Goal: Task Accomplishment & Management: Manage account settings

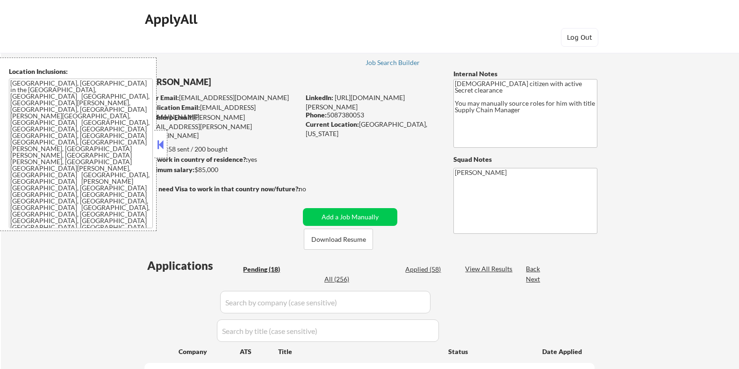
select select ""pending""
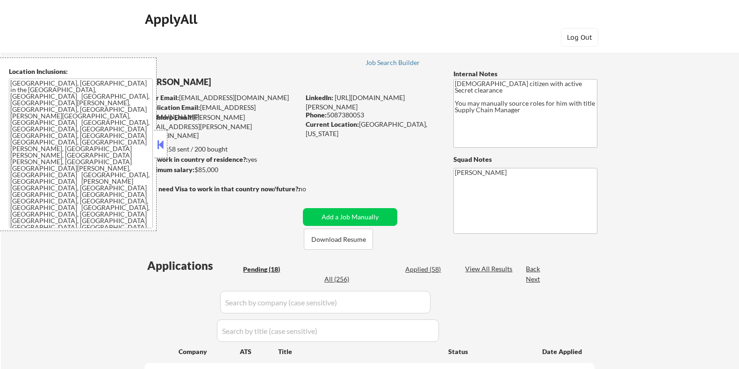
select select ""pending""
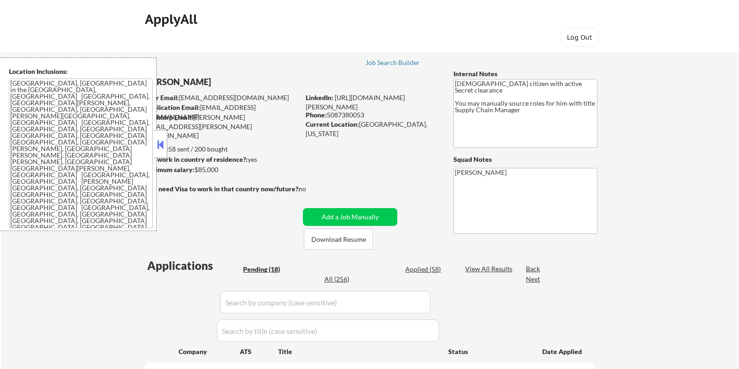
select select ""pending""
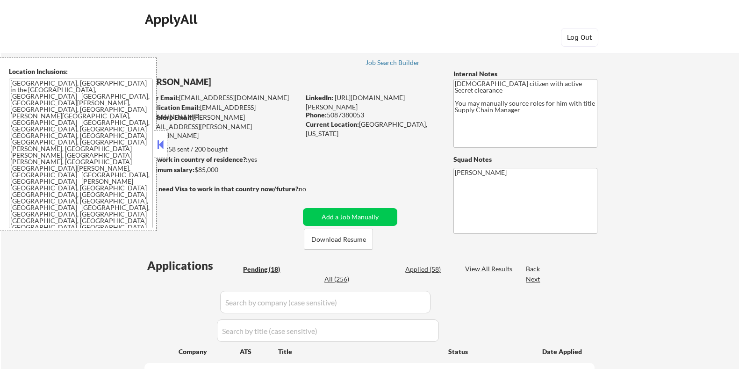
select select ""pending""
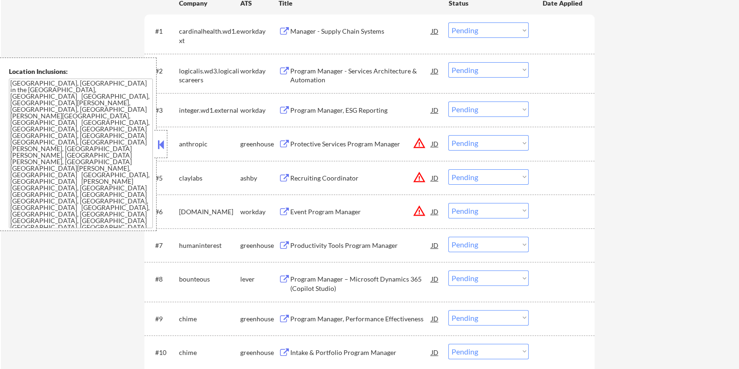
scroll to position [351, 0]
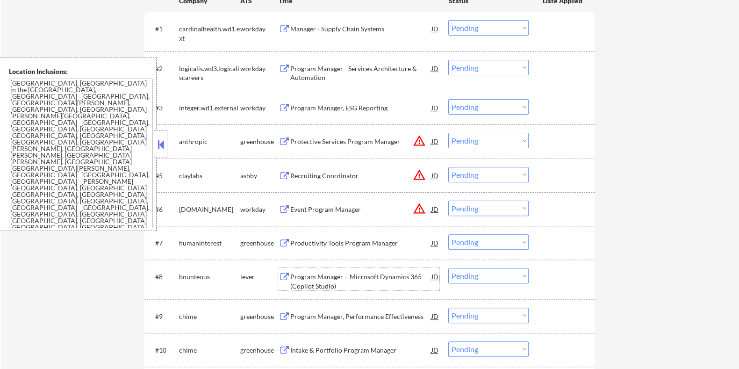
click at [307, 273] on div "Program Manager – Microsoft Dynamics 365 (Copilot Studio)" at bounding box center [360, 281] width 141 height 18
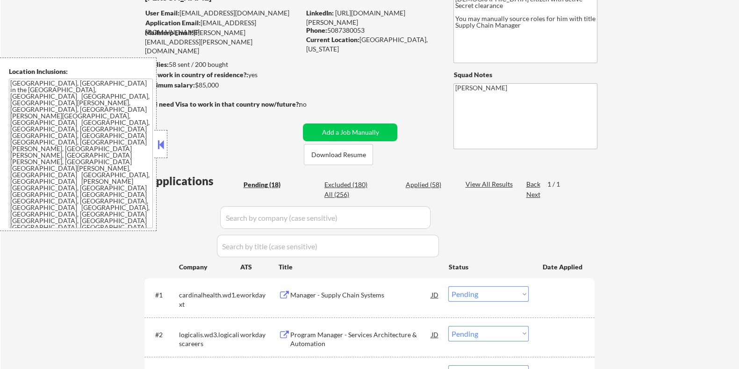
scroll to position [0, 0]
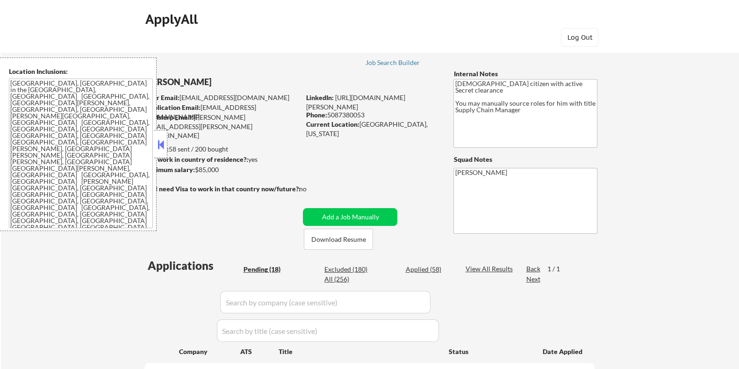
drag, startPoint x: 232, startPoint y: 171, endPoint x: 194, endPoint y: 167, distance: 37.6
click at [194, 167] on div "Minimum salary: $85,000" at bounding box center [222, 169] width 156 height 9
copy div "$85,000"
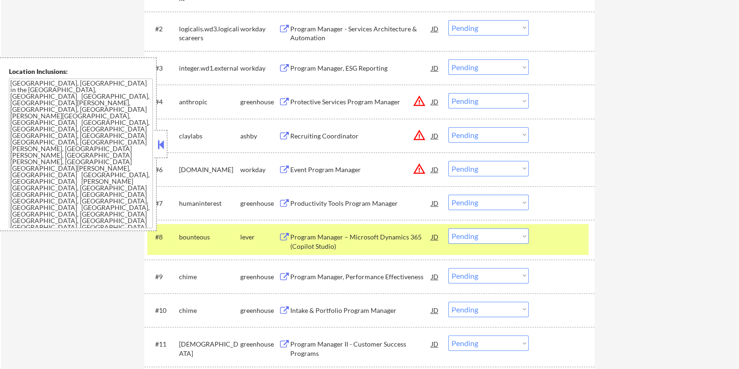
scroll to position [467, 0]
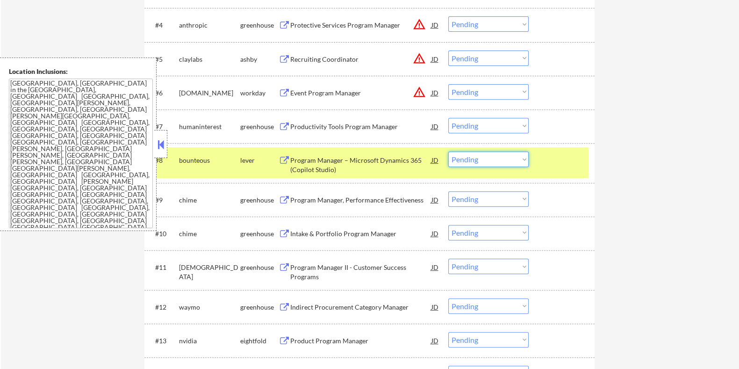
click at [520, 165] on select "Choose an option... Pending Applied Excluded (Questions) Excluded (Expired) Exc…" at bounding box center [488, 158] width 80 height 15
click at [448, 151] on select "Choose an option... Pending Applied Excluded (Questions) Excluded (Expired) Exc…" at bounding box center [488, 158] width 80 height 15
select select ""pending""
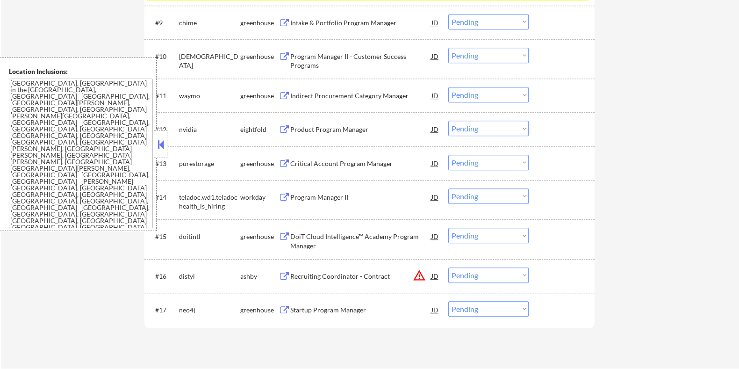
scroll to position [759, 0]
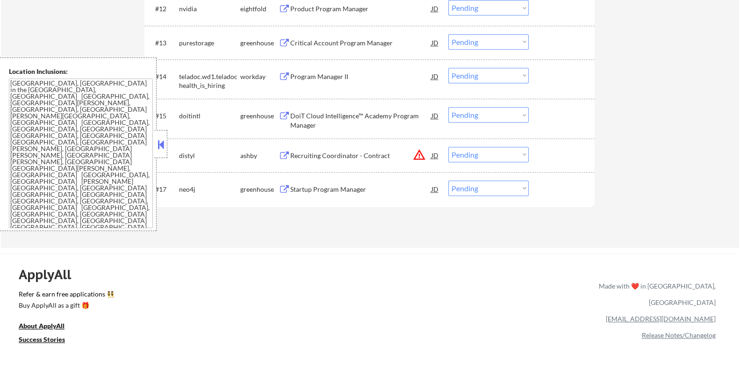
click at [321, 185] on div "Startup Program Manager" at bounding box center [360, 189] width 141 height 9
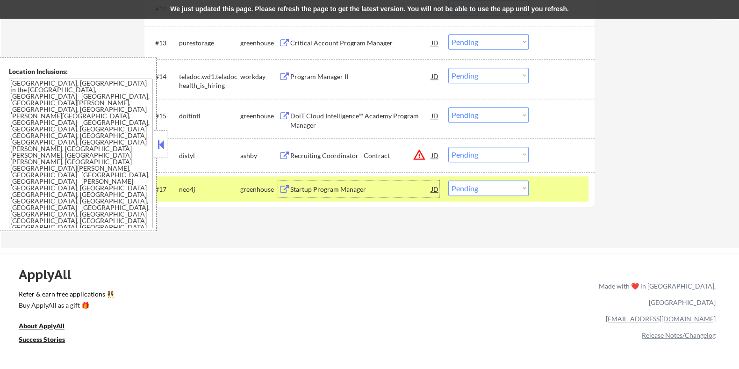
click at [513, 190] on select "Choose an option... Pending Applied Excluded (Questions) Excluded (Expired) Exc…" at bounding box center [488, 187] width 80 height 15
select select ""applied""
click at [448, 180] on select "Choose an option... Pending Applied Excluded (Questions) Excluded (Expired) Exc…" at bounding box center [488, 187] width 80 height 15
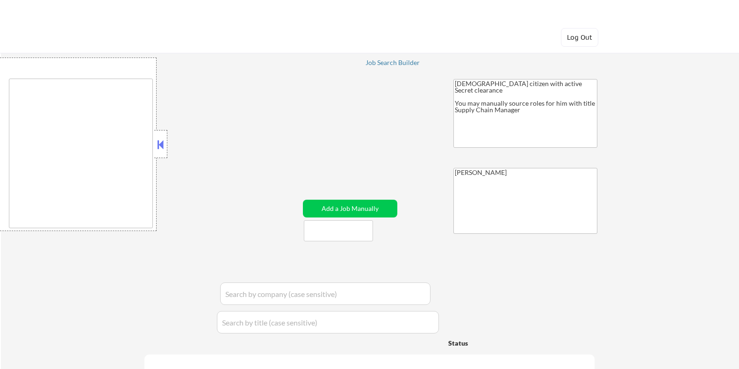
select select ""applied""
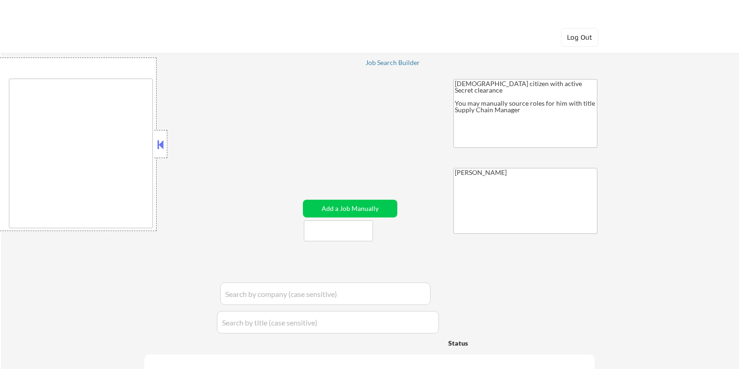
select select ""applied""
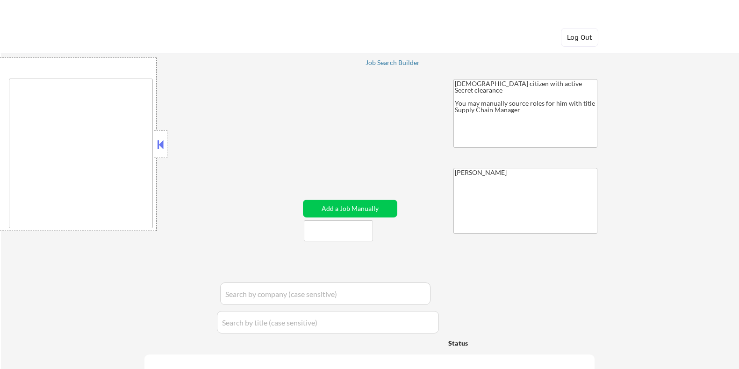
select select ""applied""
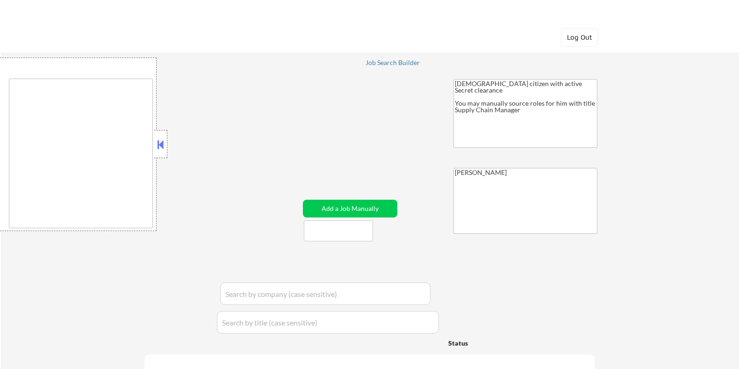
select select ""applied""
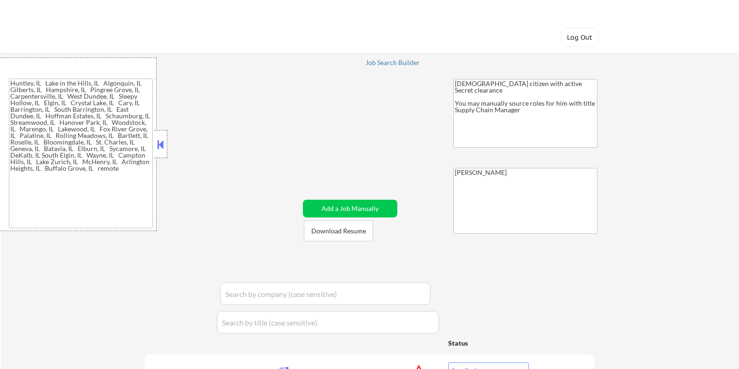
type textarea "Huntley, IL Lake in the Hills, IL Algonquin, IL Gilberts, IL Hampshire, IL Ping…"
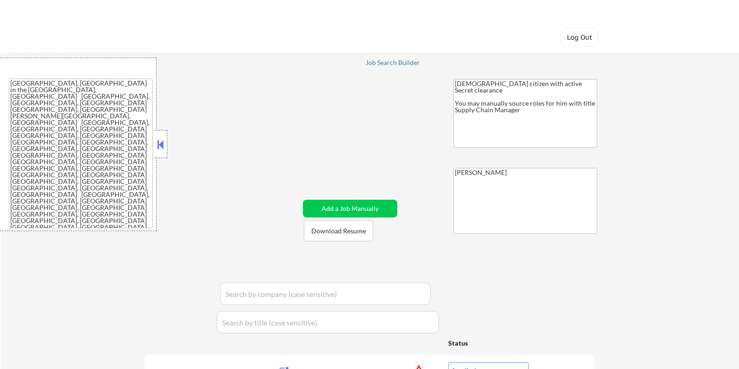
select select ""pending""
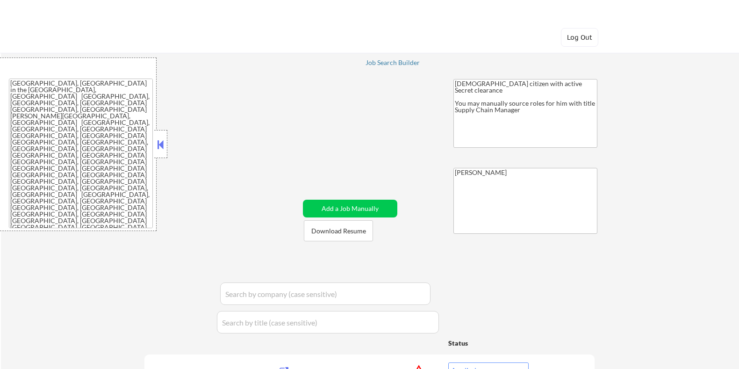
select select ""pending""
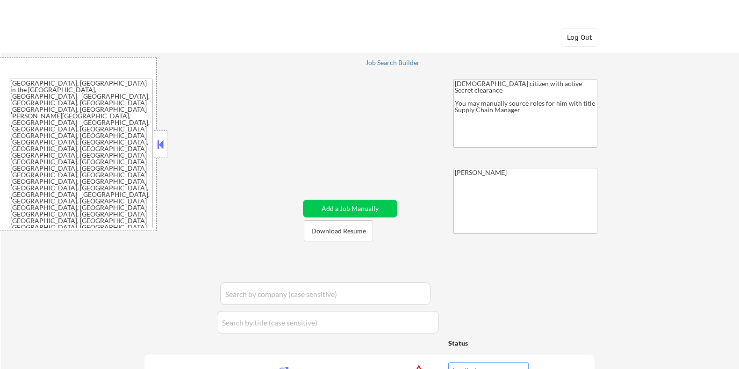
select select ""pending""
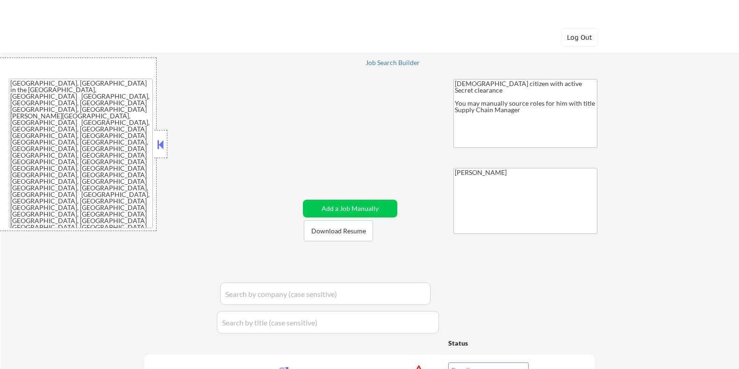
select select ""pending""
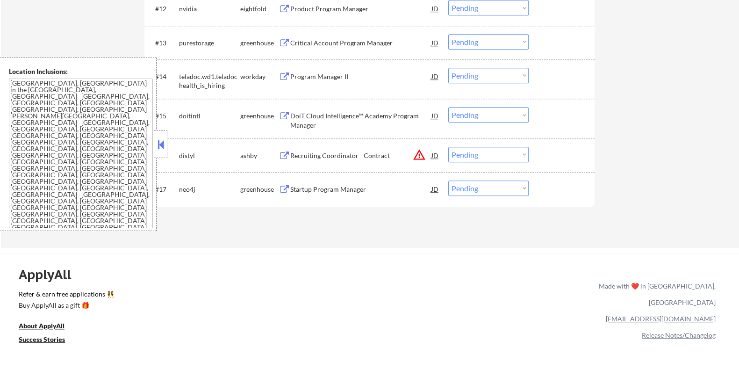
scroll to position [759, 0]
click at [473, 187] on select "Choose an option... Pending Applied Excluded (Questions) Excluded (Expired) Exc…" at bounding box center [488, 187] width 80 height 15
select select ""applied""
click at [448, 180] on select "Choose an option... Pending Applied Excluded (Questions) Excluded (Expired) Exc…" at bounding box center [488, 187] width 80 height 15
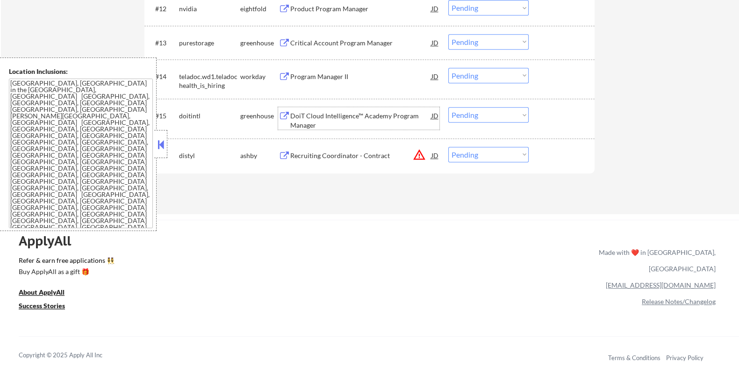
click at [360, 115] on div "DoiT Cloud Intelligence™ Academy Program Manager" at bounding box center [360, 120] width 141 height 18
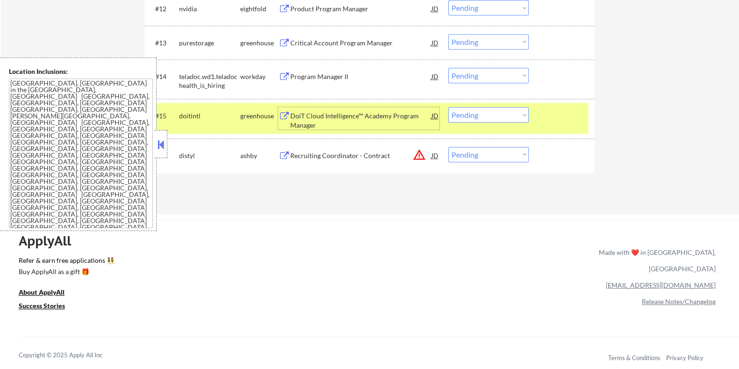
click at [497, 115] on select "Choose an option... Pending Applied Excluded (Questions) Excluded (Expired) Exc…" at bounding box center [488, 114] width 80 height 15
click at [448, 107] on select "Choose an option... Pending Applied Excluded (Questions) Excluded (Expired) Exc…" at bounding box center [488, 114] width 80 height 15
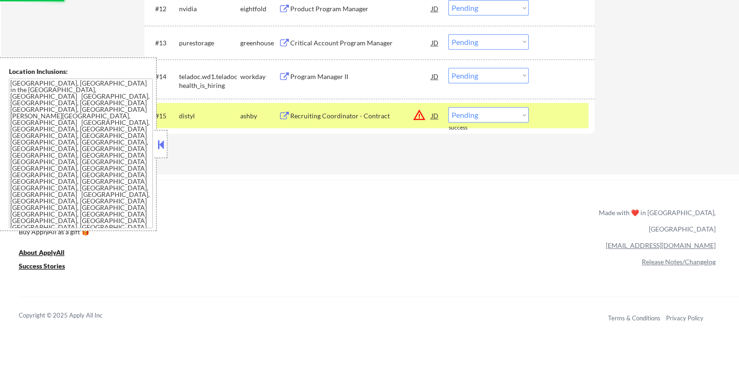
scroll to position [584, 0]
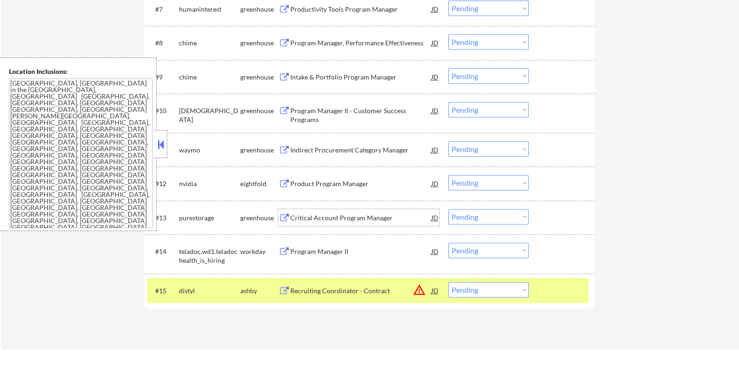
click at [312, 214] on div "Critical Account Program Manager" at bounding box center [360, 217] width 141 height 9
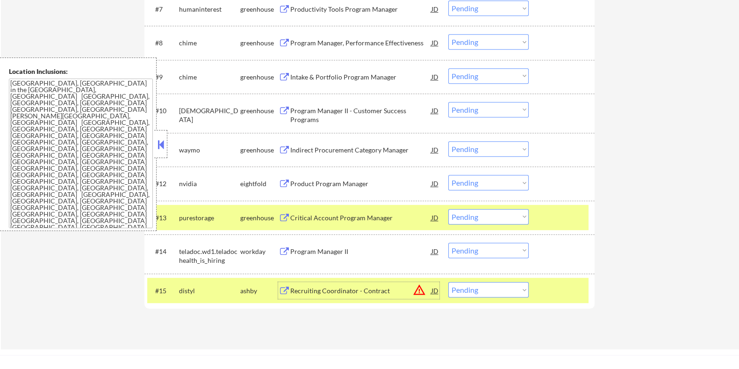
click at [311, 297] on div "Recruiting Coordinator - Contract" at bounding box center [360, 290] width 141 height 17
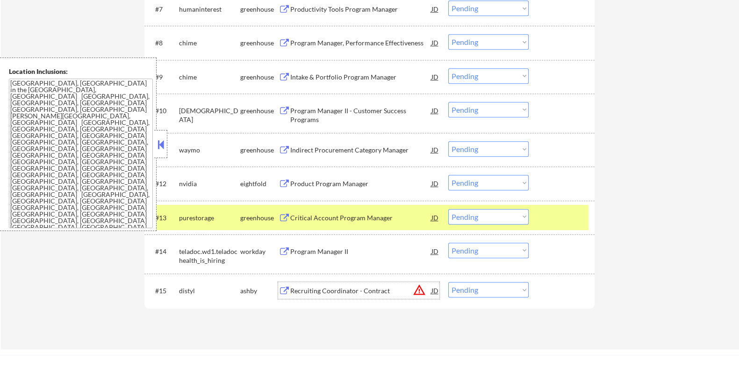
click at [490, 288] on select "Choose an option... Pending Applied Excluded (Questions) Excluded (Expired) Exc…" at bounding box center [488, 289] width 80 height 15
click at [488, 290] on select "Choose an option... Pending Applied Excluded (Questions) Excluded (Expired) Exc…" at bounding box center [488, 289] width 80 height 15
select select ""excluded__bad_match_""
click at [448, 282] on select "Choose an option... Pending Applied Excluded (Questions) Excluded (Expired) Exc…" at bounding box center [488, 289] width 80 height 15
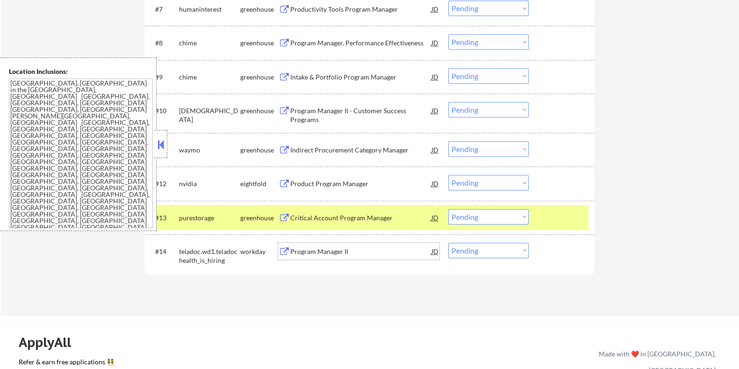
click at [332, 249] on div "Program Manager II" at bounding box center [360, 251] width 141 height 9
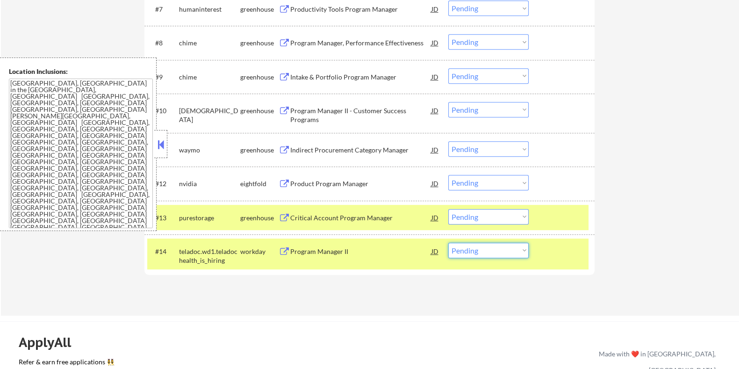
click at [477, 247] on select "Choose an option... Pending Applied Excluded (Questions) Excluded (Expired) Exc…" at bounding box center [488, 250] width 80 height 15
select select ""applied""
click at [448, 243] on select "Choose an option... Pending Applied Excluded (Questions) Excluded (Expired) Exc…" at bounding box center [488, 250] width 80 height 15
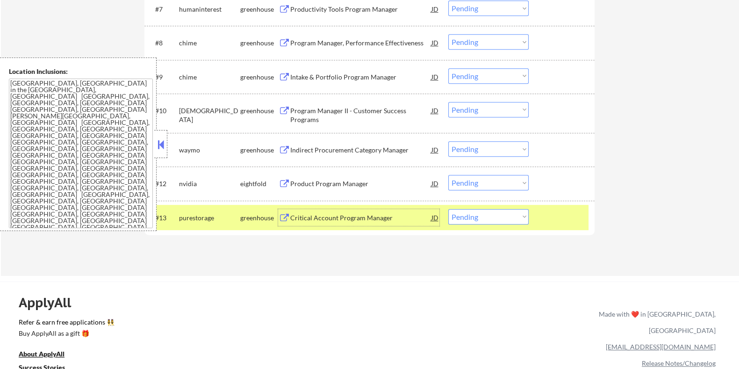
click at [299, 219] on div "Critical Account Program Manager" at bounding box center [360, 217] width 141 height 9
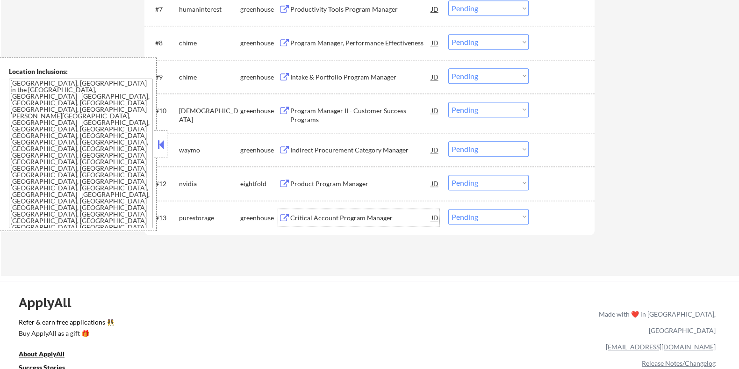
scroll to position [526, 0]
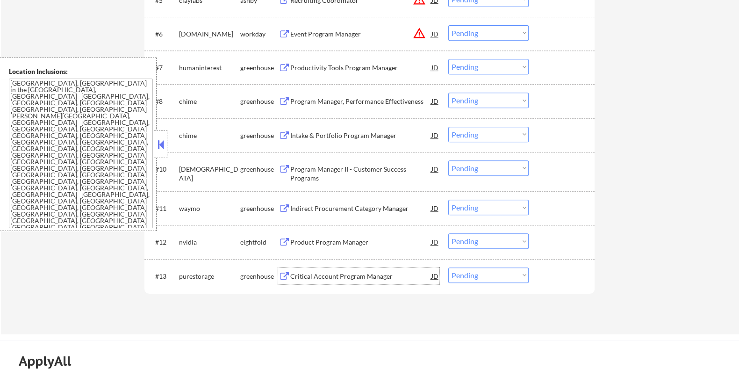
click at [333, 203] on div "Indirect Procurement Category Manager" at bounding box center [360, 208] width 141 height 17
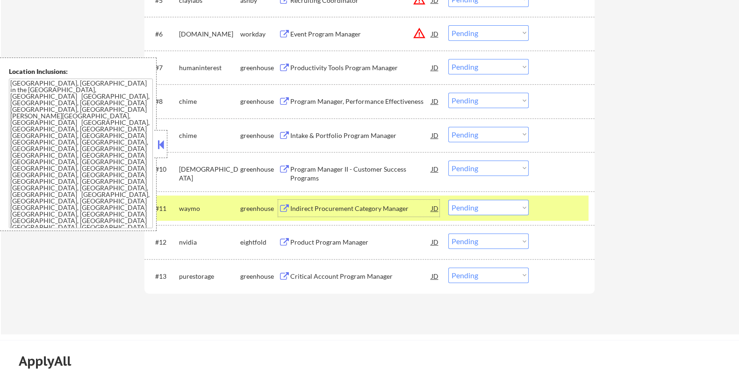
click at [474, 204] on select "Choose an option... Pending Applied Excluded (Questions) Excluded (Expired) Exc…" at bounding box center [488, 207] width 80 height 15
click at [448, 200] on select "Choose an option... Pending Applied Excluded (Questions) Excluded (Expired) Exc…" at bounding box center [488, 207] width 80 height 15
select select ""pending""
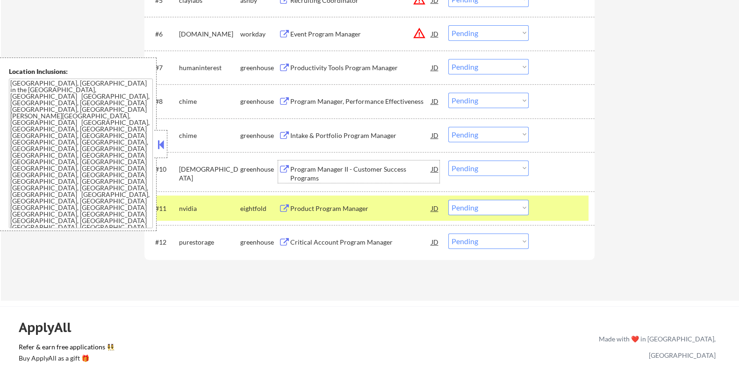
click at [291, 170] on div "Program Manager II - Customer Success Programs" at bounding box center [360, 174] width 141 height 18
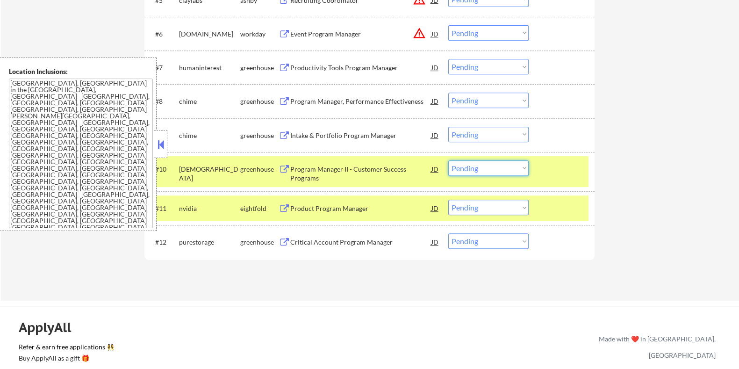
click at [498, 168] on select "Choose an option... Pending Applied Excluded (Questions) Excluded (Expired) Exc…" at bounding box center [488, 167] width 80 height 15
click at [448, 160] on select "Choose an option... Pending Applied Excluded (Questions) Excluded (Expired) Exc…" at bounding box center [488, 167] width 80 height 15
select select ""pending""
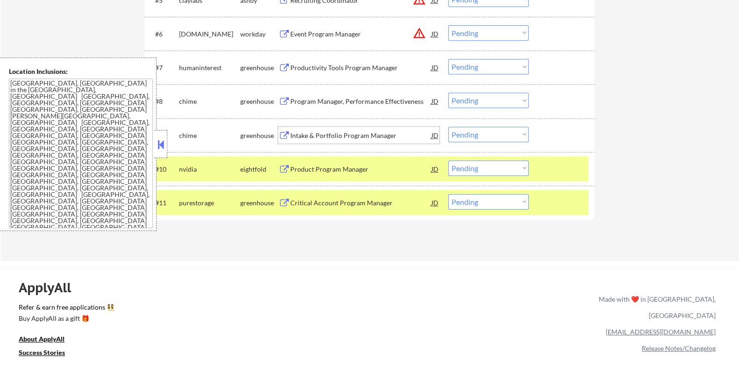
click at [323, 129] on div "Intake & Portfolio Program Manager" at bounding box center [360, 135] width 141 height 17
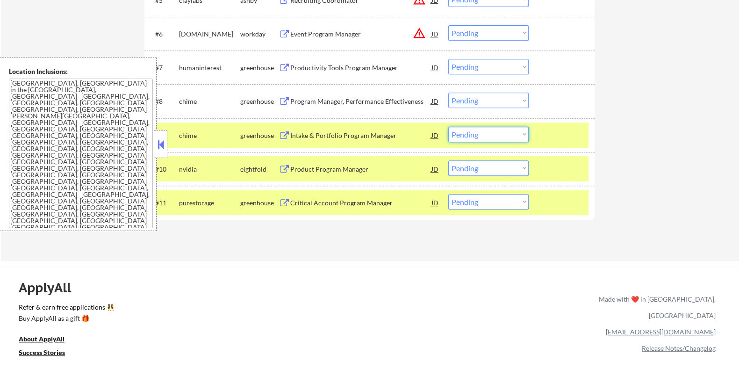
click at [490, 129] on select "Choose an option... Pending Applied Excluded (Questions) Excluded (Expired) Exc…" at bounding box center [488, 134] width 80 height 15
click at [448, 127] on select "Choose an option... Pending Applied Excluded (Questions) Excluded (Expired) Exc…" at bounding box center [488, 134] width 80 height 15
select select ""pending""
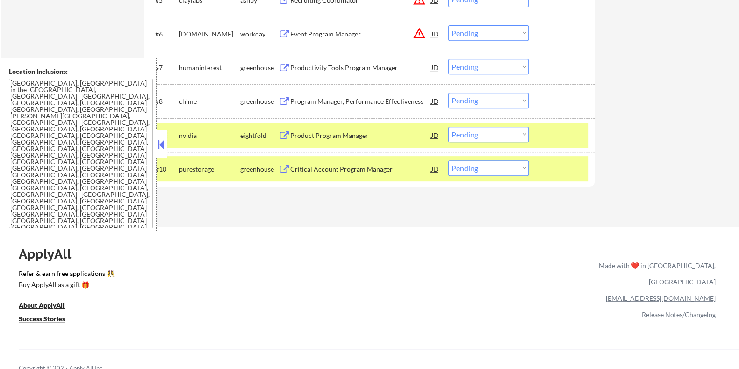
click at [335, 100] on div "Program Manager, Performance Effectiveness" at bounding box center [360, 101] width 141 height 9
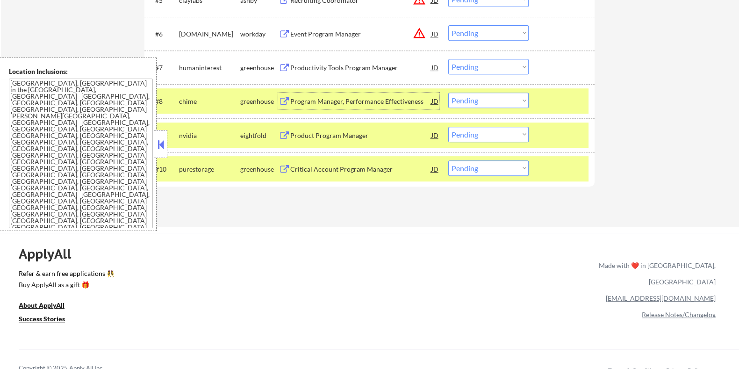
click at [481, 103] on select "Choose an option... Pending Applied Excluded (Questions) Excluded (Expired) Exc…" at bounding box center [488, 100] width 80 height 15
click at [448, 93] on select "Choose an option... Pending Applied Excluded (Questions) Excluded (Expired) Exc…" at bounding box center [488, 100] width 80 height 15
select select ""pending""
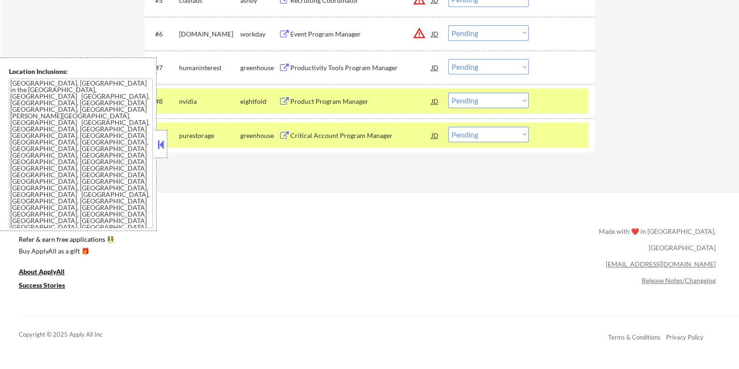
click at [158, 145] on button at bounding box center [161, 144] width 10 height 14
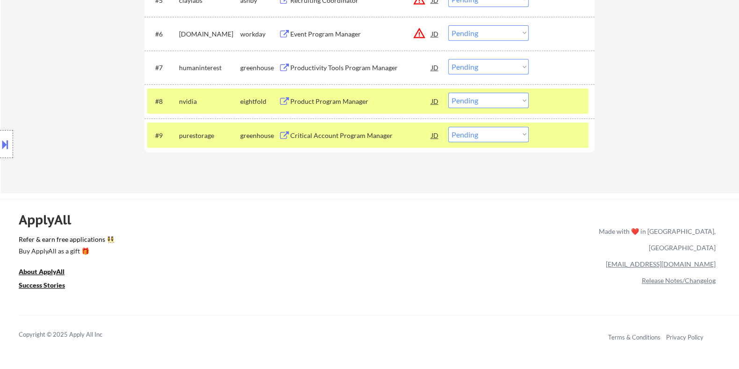
click at [326, 66] on div "Productivity Tools Program Manager" at bounding box center [360, 67] width 141 height 9
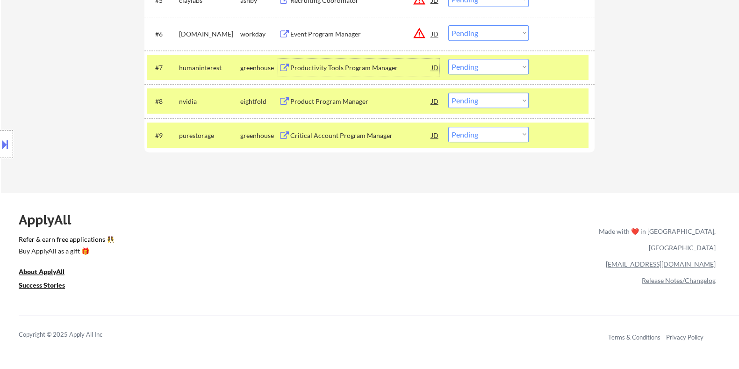
click at [488, 67] on select "Choose an option... Pending Applied Excluded (Questions) Excluded (Expired) Exc…" at bounding box center [488, 66] width 80 height 15
click at [448, 59] on select "Choose an option... Pending Applied Excluded (Questions) Excluded (Expired) Exc…" at bounding box center [488, 66] width 80 height 15
select select ""pending""
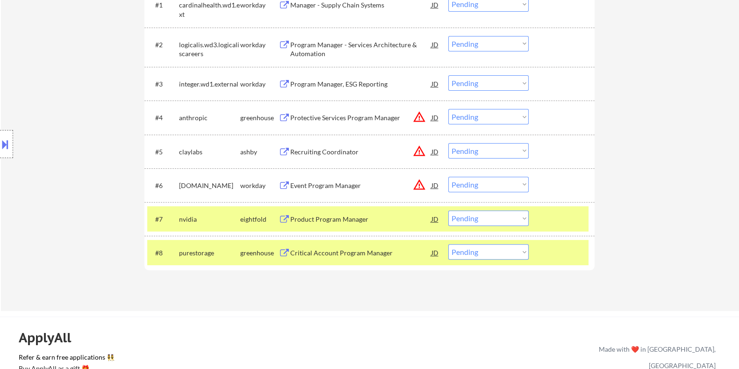
scroll to position [351, 0]
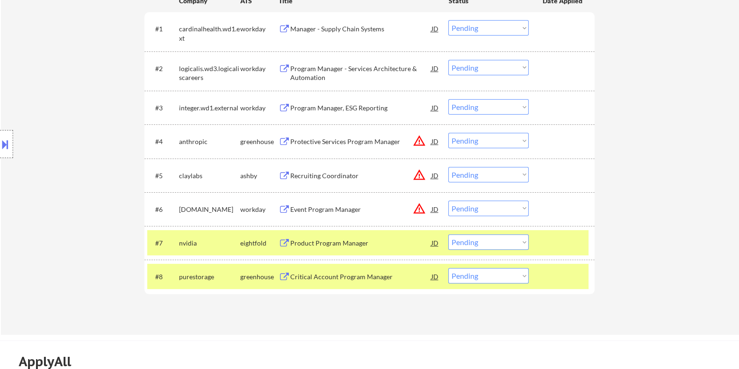
click at [333, 109] on div "Program Manager, ESG Reporting" at bounding box center [360, 107] width 141 height 9
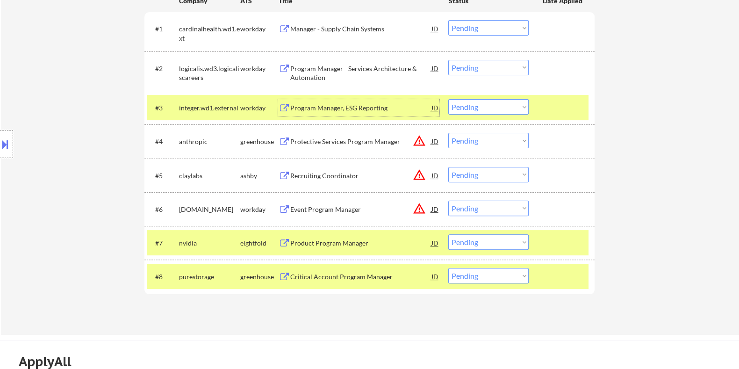
click at [493, 105] on select "Choose an option... Pending Applied Excluded (Questions) Excluded (Expired) Exc…" at bounding box center [488, 106] width 80 height 15
click at [448, 99] on select "Choose an option... Pending Applied Excluded (Questions) Excluded (Expired) Exc…" at bounding box center [488, 106] width 80 height 15
select select ""pending""
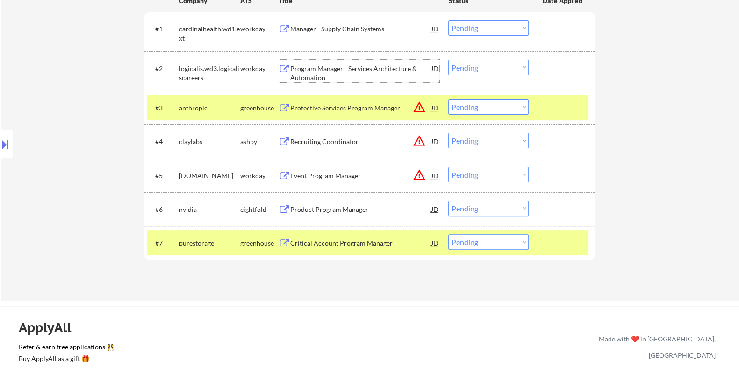
click at [307, 69] on div "Program Manager - Services Architecture & Automation" at bounding box center [360, 73] width 141 height 18
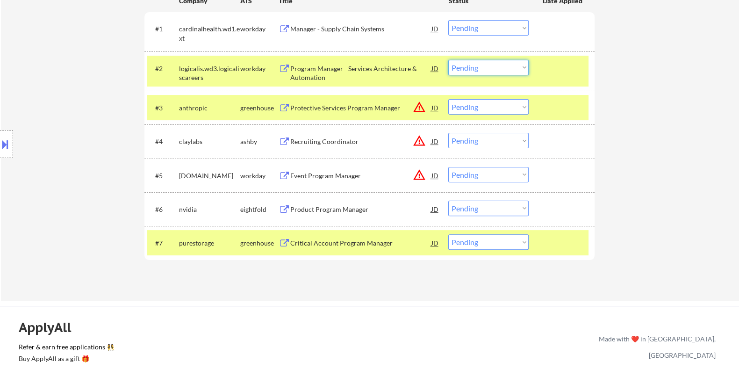
click at [493, 68] on select "Choose an option... Pending Applied Excluded (Questions) Excluded (Expired) Exc…" at bounding box center [488, 67] width 80 height 15
click at [448, 60] on select "Choose an option... Pending Applied Excluded (Questions) Excluded (Expired) Exc…" at bounding box center [488, 67] width 80 height 15
select select ""pending""
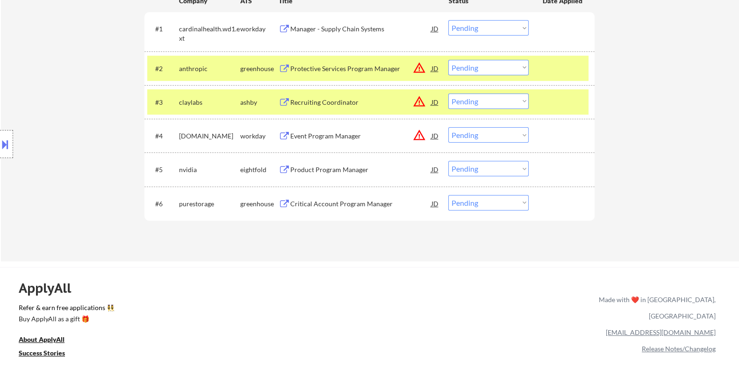
click at [345, 29] on div "Manager - Supply Chain Systems" at bounding box center [360, 28] width 141 height 9
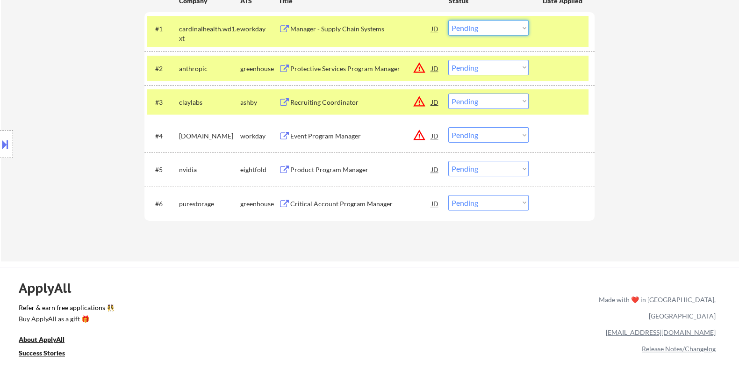
click at [486, 27] on select "Choose an option... Pending Applied Excluded (Questions) Excluded (Expired) Exc…" at bounding box center [488, 27] width 80 height 15
click at [448, 20] on select "Choose an option... Pending Applied Excluded (Questions) Excluded (Expired) Exc…" at bounding box center [488, 27] width 80 height 15
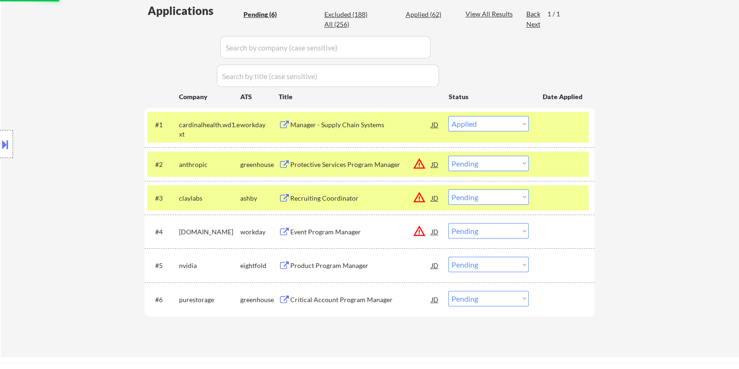
scroll to position [175, 0]
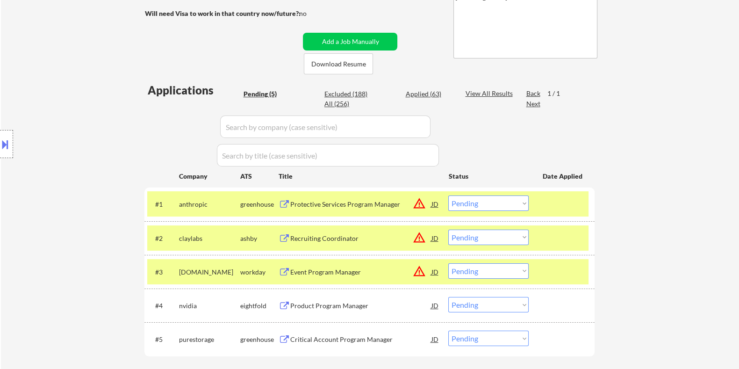
click at [317, 203] on div "Protective Services Program Manager" at bounding box center [360, 204] width 141 height 9
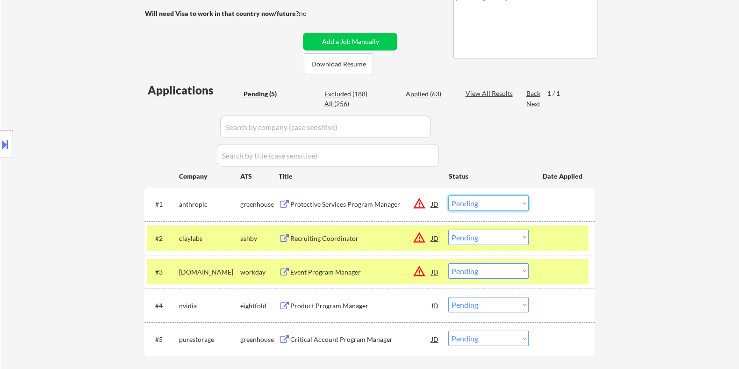
click at [471, 201] on select "Choose an option... Pending Applied Excluded (Questions) Excluded (Expired) Exc…" at bounding box center [488, 202] width 80 height 15
click at [448, 195] on select "Choose an option... Pending Applied Excluded (Questions) Excluded (Expired) Exc…" at bounding box center [488, 202] width 80 height 15
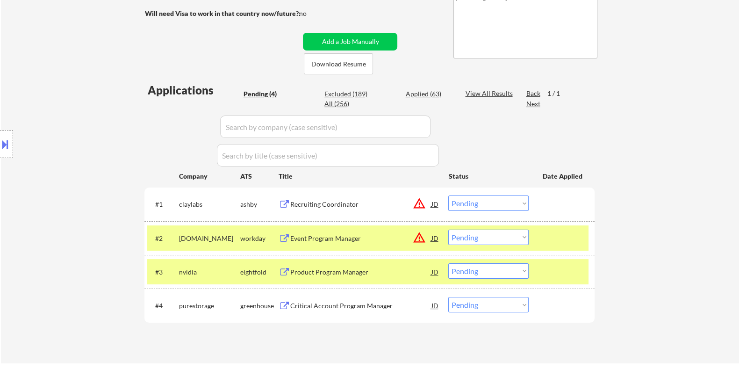
click at [328, 204] on div "Recruiting Coordinator" at bounding box center [360, 204] width 141 height 9
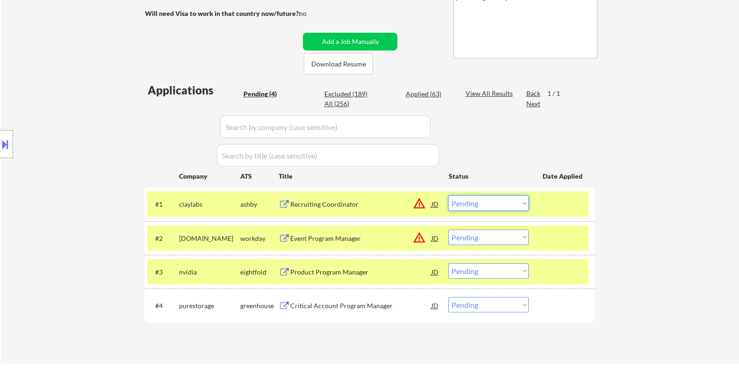
click at [521, 204] on select "Choose an option... Pending Applied Excluded (Questions) Excluded (Expired) Exc…" at bounding box center [488, 202] width 80 height 15
click at [448, 195] on select "Choose an option... Pending Applied Excluded (Questions) Excluded (Expired) Exc…" at bounding box center [488, 202] width 80 height 15
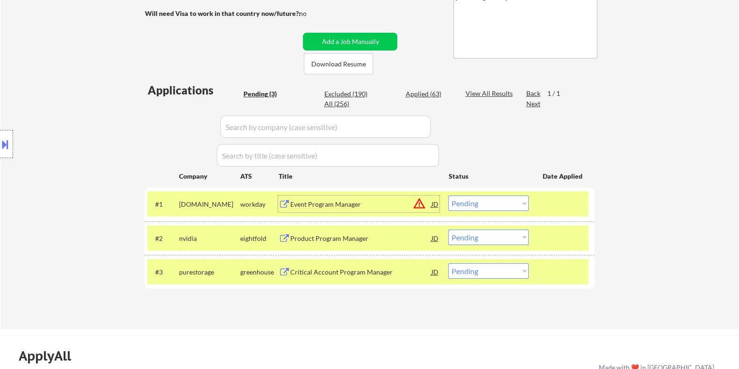
click at [344, 208] on div "Event Program Manager" at bounding box center [360, 204] width 141 height 9
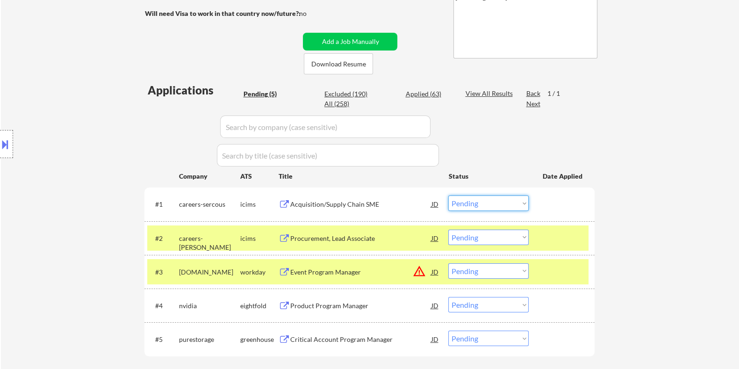
click at [499, 202] on select "Choose an option... Pending Applied Excluded (Questions) Excluded (Expired) Exc…" at bounding box center [488, 202] width 80 height 15
click at [448, 195] on select "Choose an option... Pending Applied Excluded (Questions) Excluded (Expired) Exc…" at bounding box center [488, 202] width 80 height 15
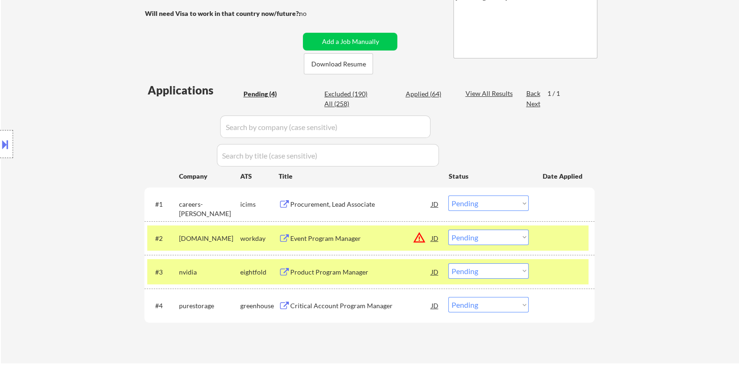
click at [372, 207] on div "Procurement, Lead Associate" at bounding box center [360, 204] width 141 height 9
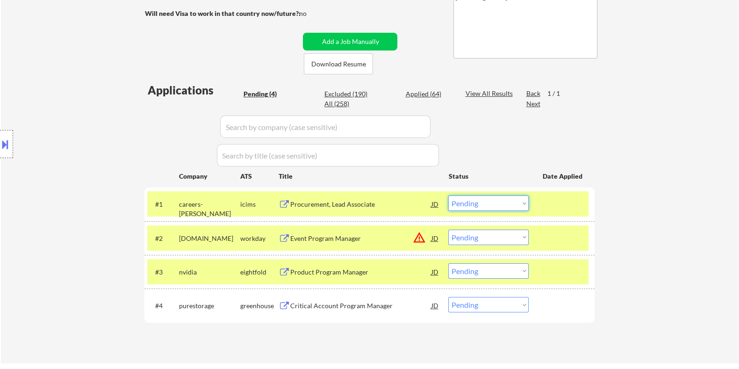
click at [505, 205] on select "Choose an option... Pending Applied Excluded (Questions) Excluded (Expired) Exc…" at bounding box center [488, 202] width 80 height 15
click at [448, 195] on select "Choose an option... Pending Applied Excluded (Questions) Excluded (Expired) Exc…" at bounding box center [488, 202] width 80 height 15
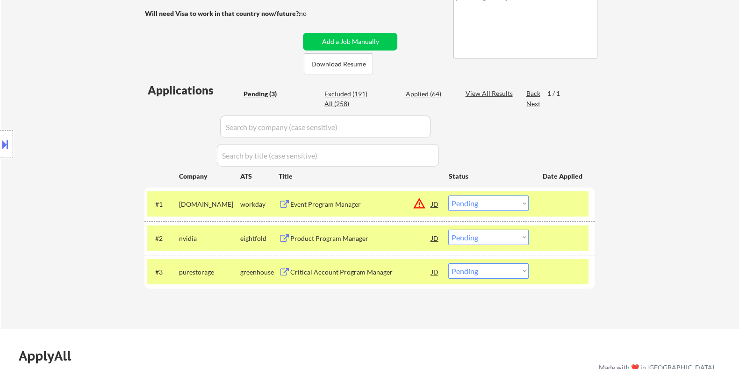
click at [287, 205] on button at bounding box center [284, 204] width 12 height 9
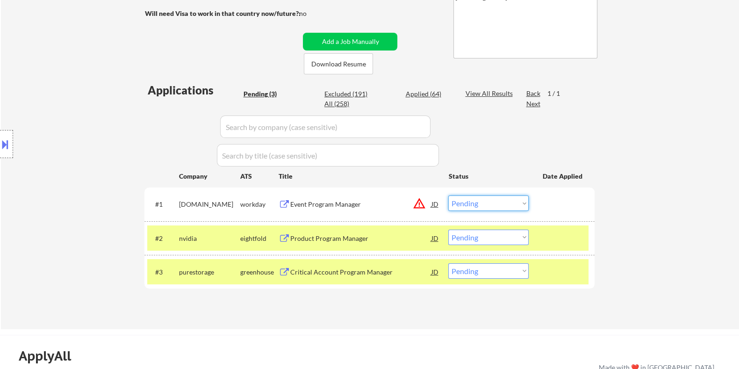
click at [507, 201] on select "Choose an option... Pending Applied Excluded (Questions) Excluded (Expired) Exc…" at bounding box center [488, 202] width 80 height 15
click at [448, 195] on select "Choose an option... Pending Applied Excluded (Questions) Excluded (Expired) Exc…" at bounding box center [488, 202] width 80 height 15
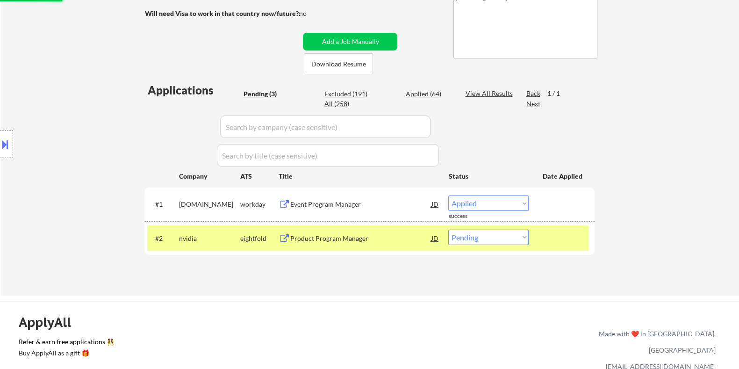
select select ""pending""
click at [326, 239] on div "Critical Account Program Manager" at bounding box center [360, 238] width 141 height 9
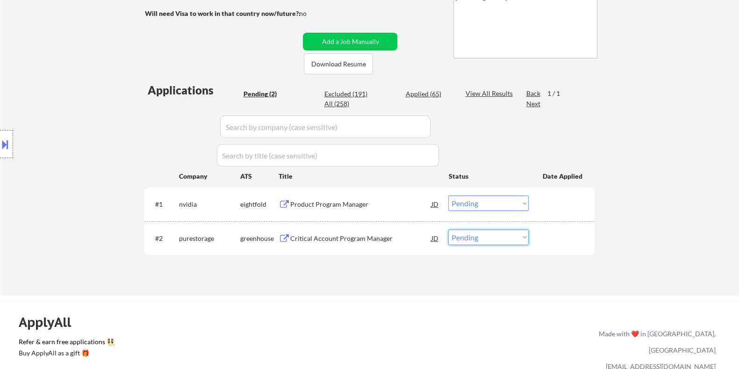
click at [494, 241] on select "Choose an option... Pending Applied Excluded (Questions) Excluded (Expired) Exc…" at bounding box center [488, 237] width 80 height 15
select select ""excluded__bad_match_""
click at [448, 230] on select "Choose an option... Pending Applied Excluded (Questions) Excluded (Expired) Exc…" at bounding box center [488, 237] width 80 height 15
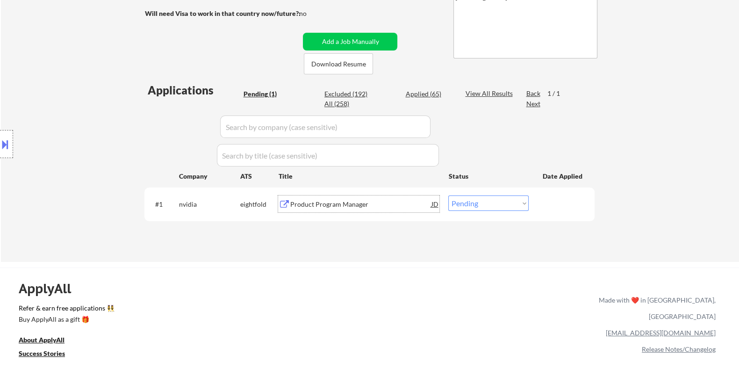
click at [351, 204] on div "Product Program Manager" at bounding box center [360, 204] width 141 height 9
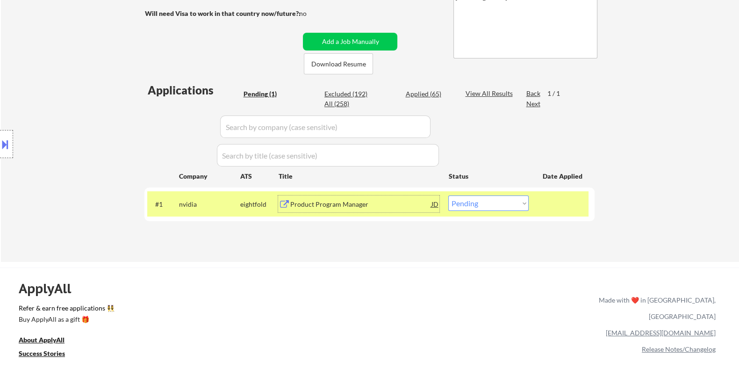
click at [499, 208] on select "Choose an option... Pending Applied Excluded (Questions) Excluded (Expired) Exc…" at bounding box center [488, 202] width 80 height 15
select select ""excluded__bad_match_""
click at [448, 195] on select "Choose an option... Pending Applied Excluded (Questions) Excluded (Expired) Exc…" at bounding box center [488, 202] width 80 height 15
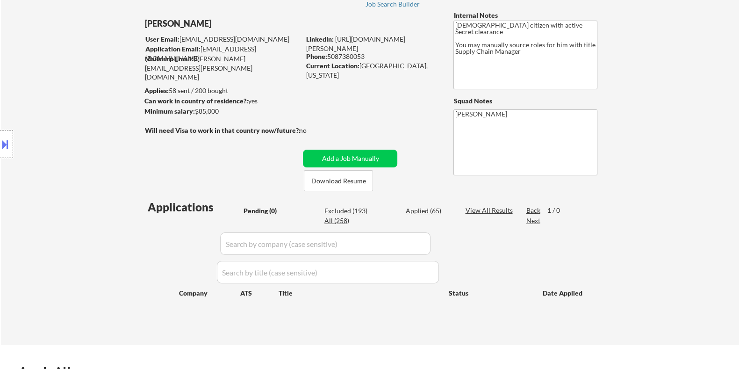
scroll to position [58, 0]
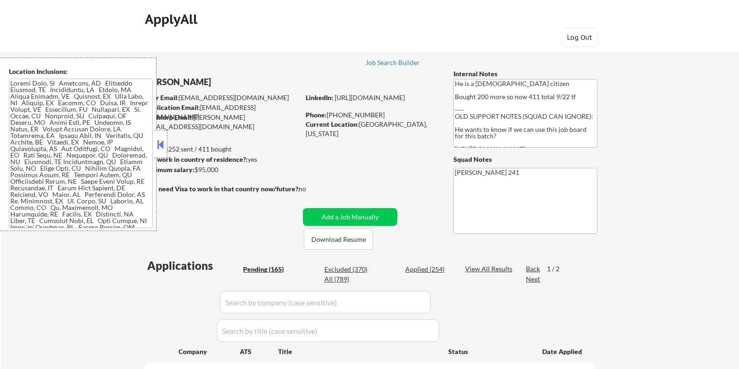
select select ""pending""
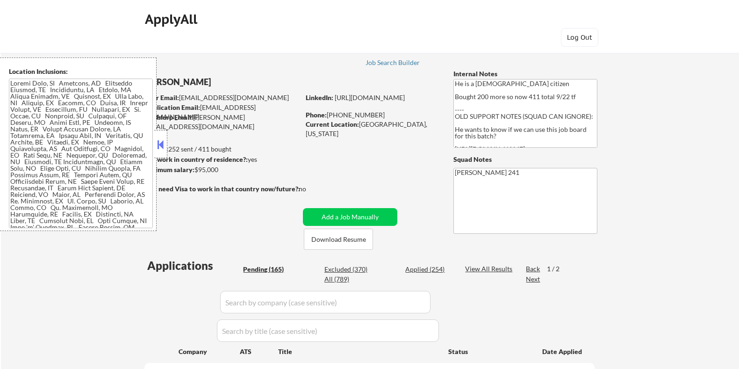
select select ""pending""
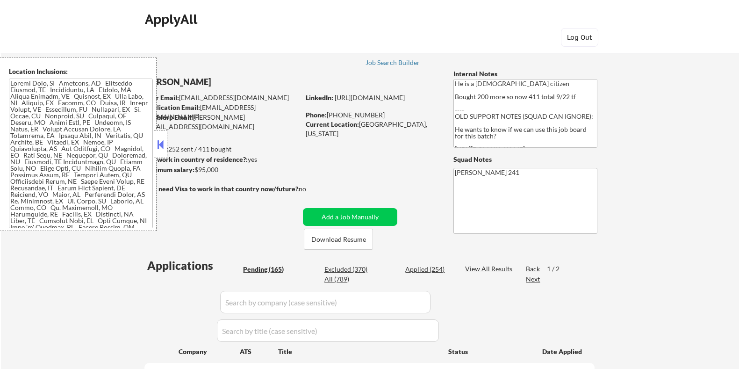
select select ""pending""
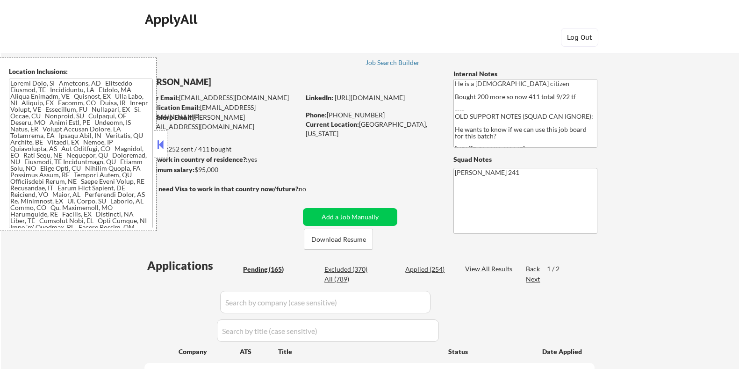
select select ""pending""
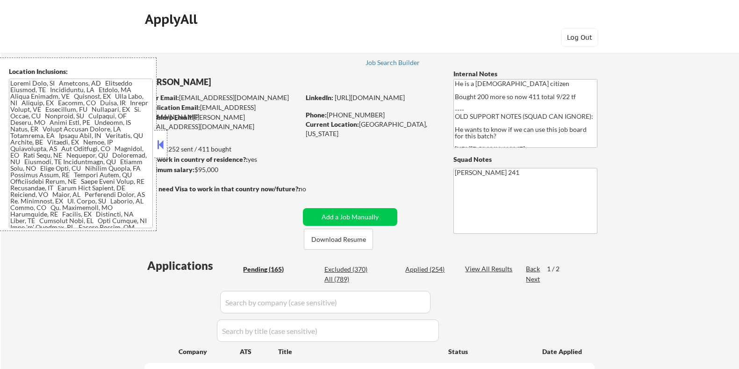
select select ""pending""
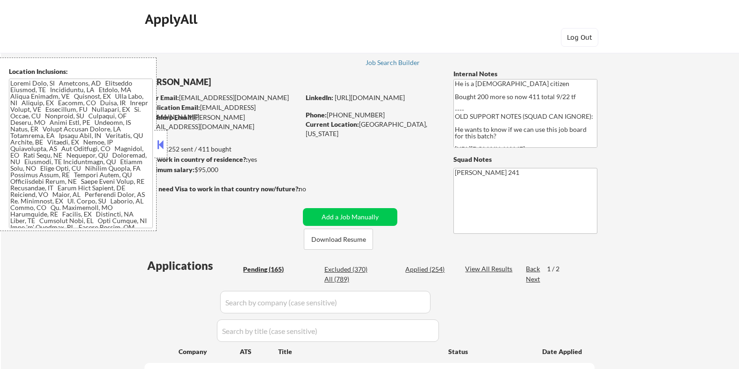
select select ""pending""
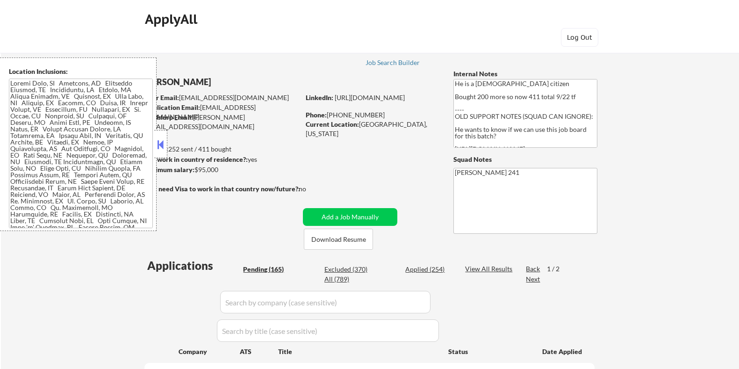
select select ""pending""
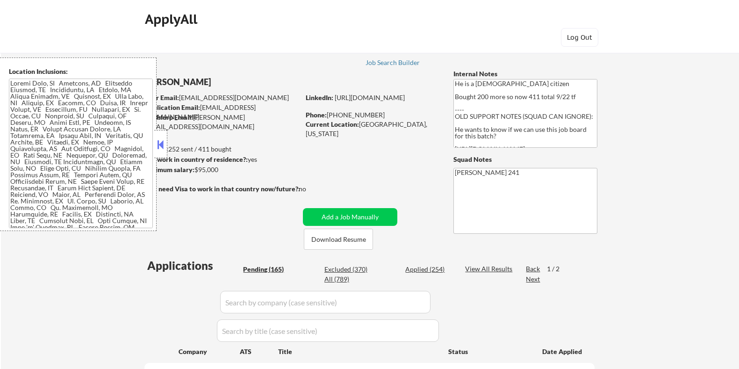
select select ""pending""
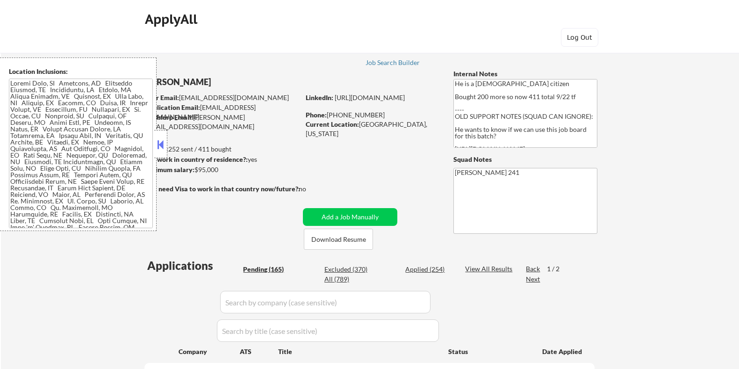
select select ""pending""
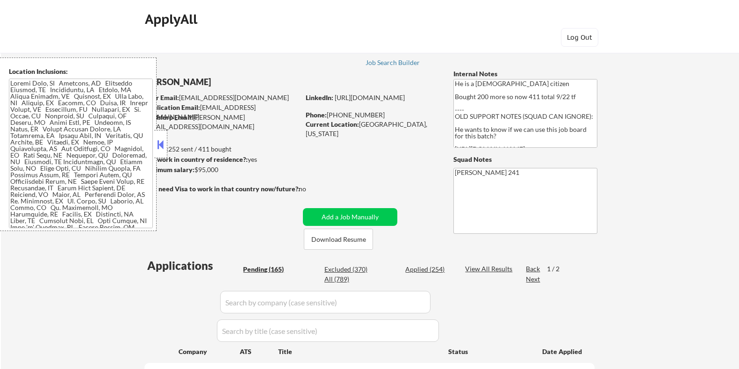
select select ""pending""
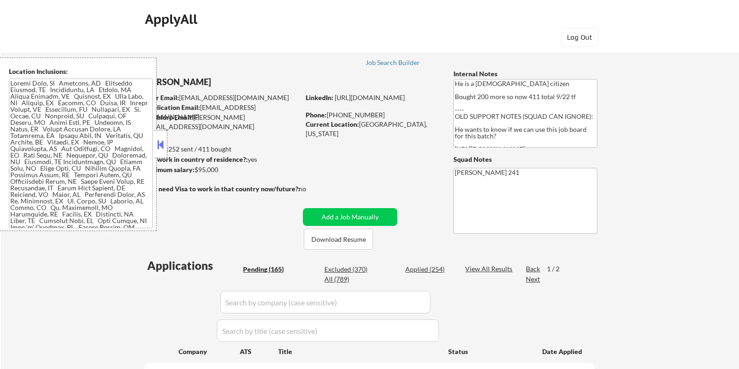
select select ""pending""
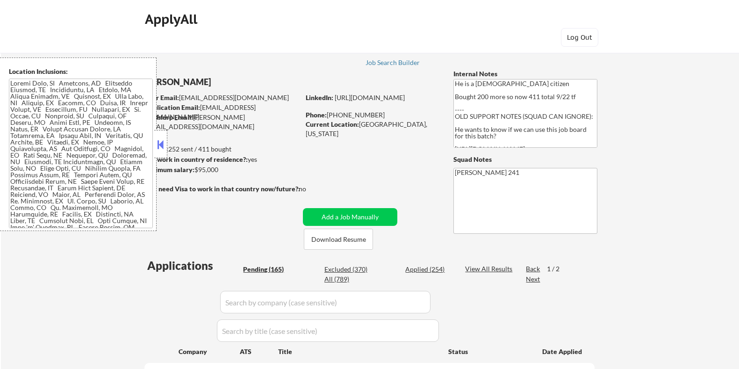
select select ""pending""
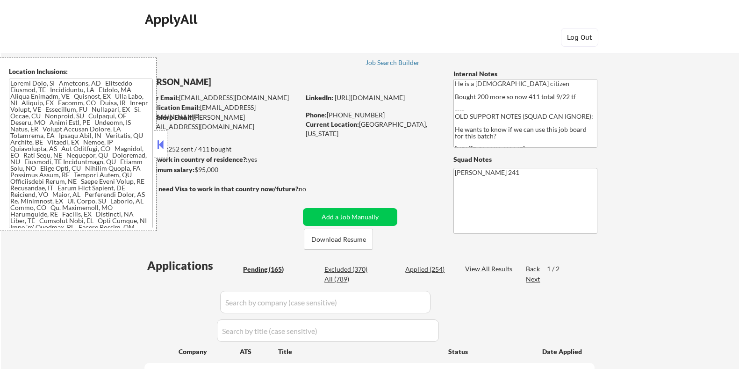
select select ""pending""
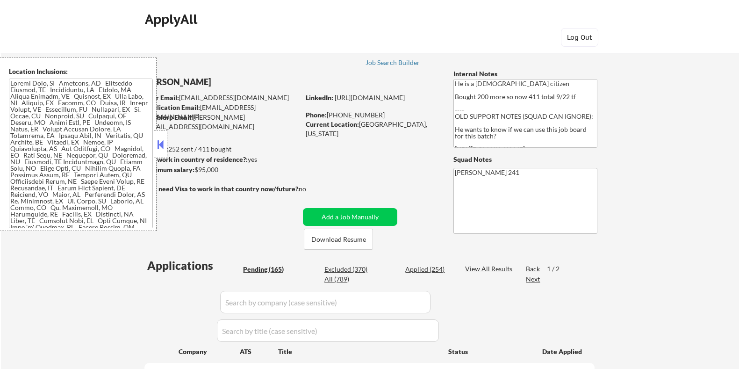
select select ""pending""
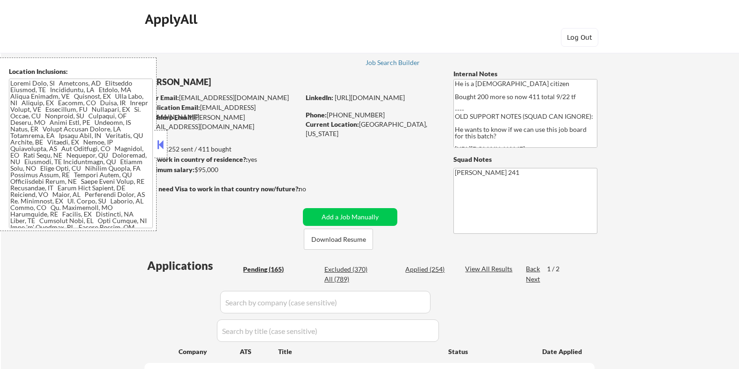
select select ""pending""
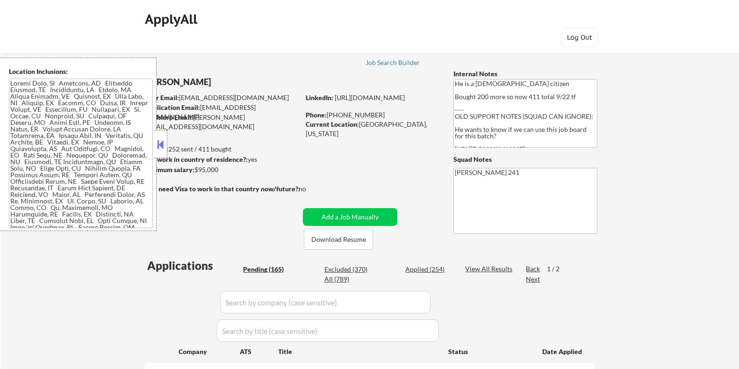
select select ""pending""
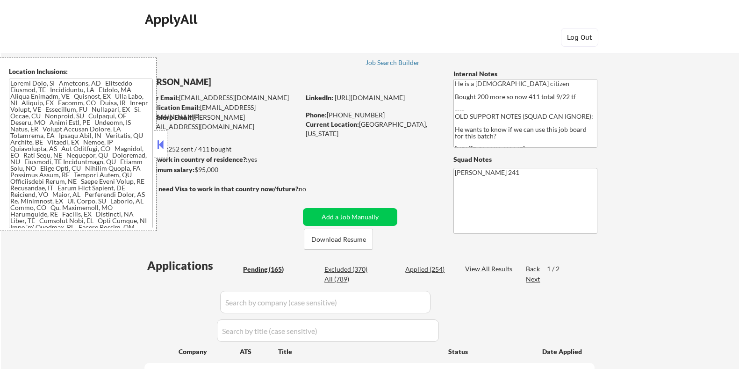
select select ""pending""
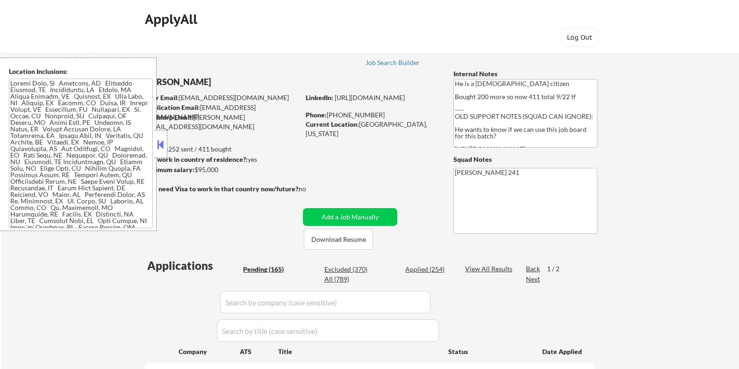
select select ""pending""
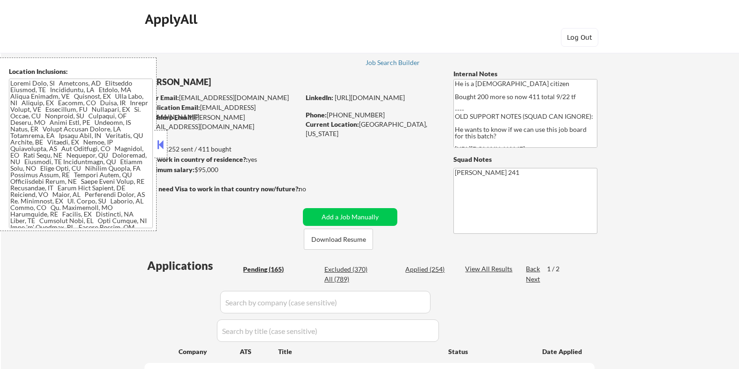
select select ""pending""
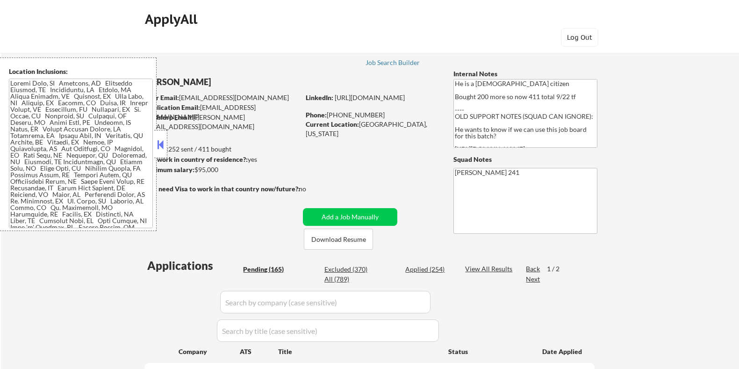
select select ""pending""
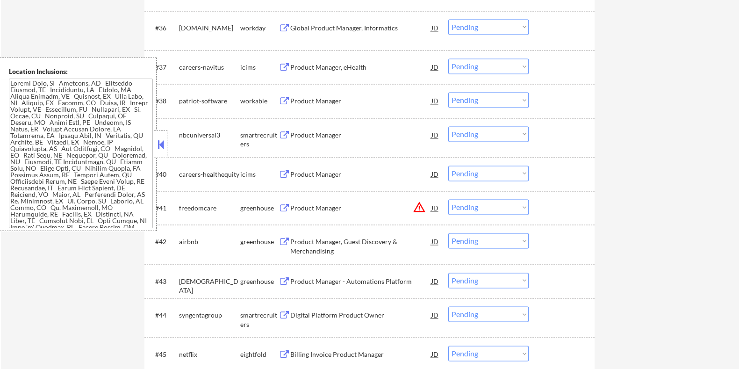
scroll to position [1694, 0]
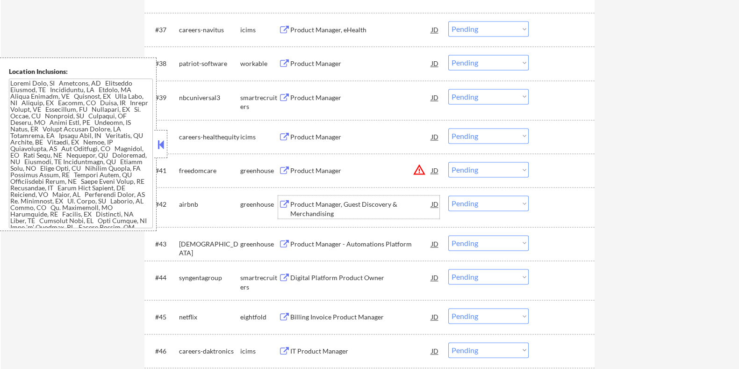
click at [315, 204] on div "Product Manager, Guest Discovery & Merchandising" at bounding box center [360, 209] width 141 height 18
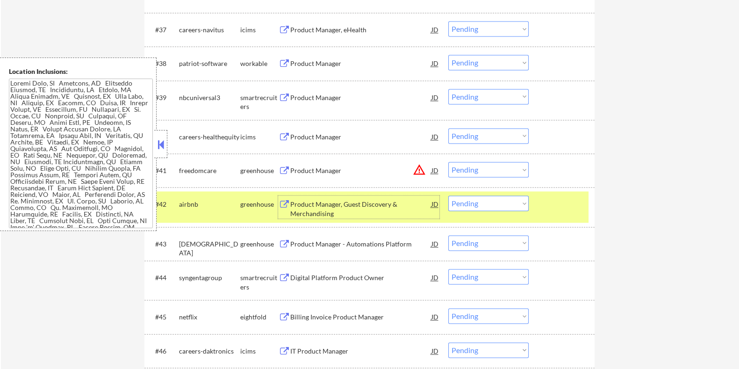
click at [521, 203] on select "Choose an option... Pending Applied Excluded (Questions) Excluded (Expired) Exc…" at bounding box center [488, 202] width 80 height 15
click at [448, 195] on select "Choose an option... Pending Applied Excluded (Questions) Excluded (Expired) Exc…" at bounding box center [488, 202] width 80 height 15
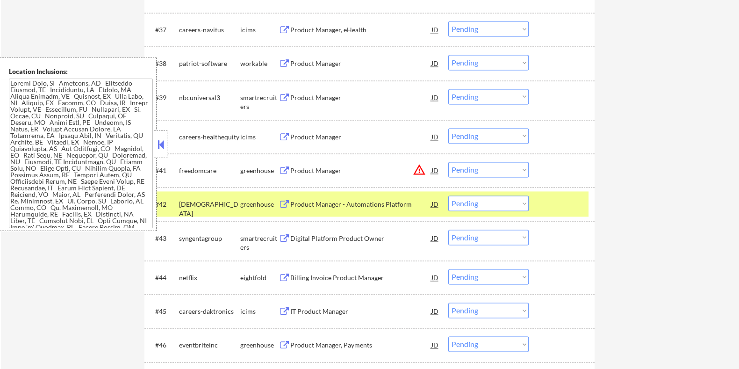
click at [335, 202] on div "Product Manager - Automations Platform" at bounding box center [360, 204] width 141 height 9
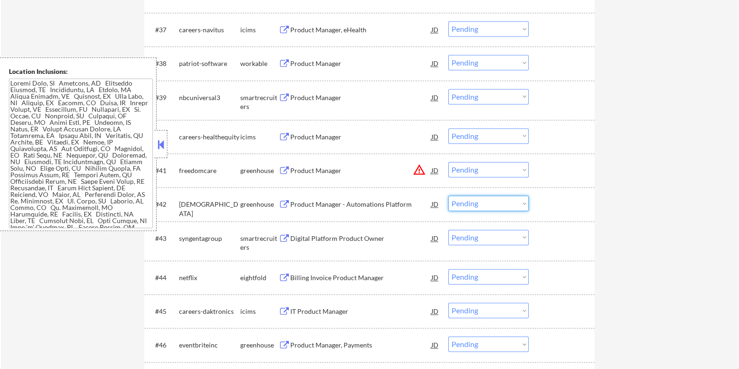
click at [459, 203] on select "Choose an option... Pending Applied Excluded (Questions) Excluded (Expired) Exc…" at bounding box center [488, 202] width 80 height 15
click at [448, 195] on select "Choose an option... Pending Applied Excluded (Questions) Excluded (Expired) Exc…" at bounding box center [488, 202] width 80 height 15
select select ""pending""
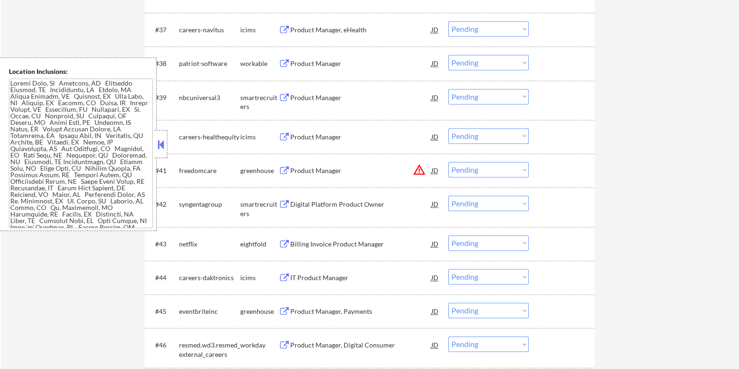
click at [317, 204] on div "Digital Platform Product Owner" at bounding box center [360, 204] width 141 height 9
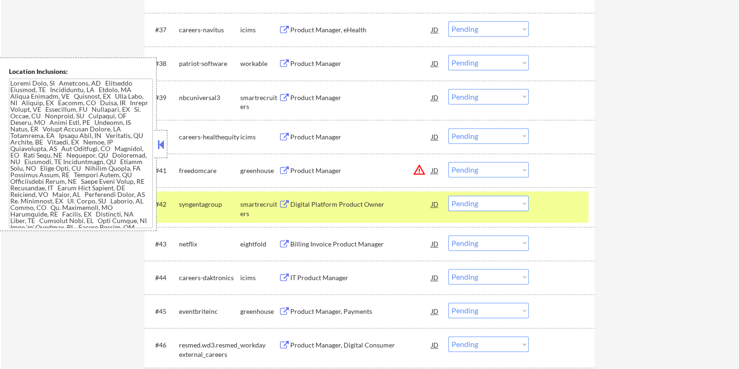
click at [660, 221] on div "← Return to /applysquad Mailslurp Inbox Job Search Builder [PERSON_NAME] User E…" at bounding box center [370, 370] width 738 height 4055
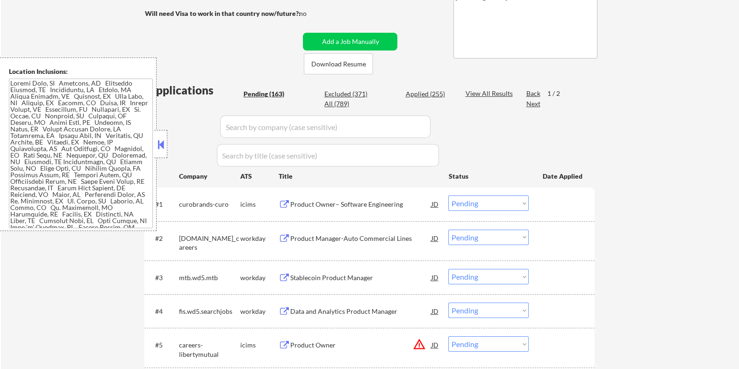
scroll to position [116, 0]
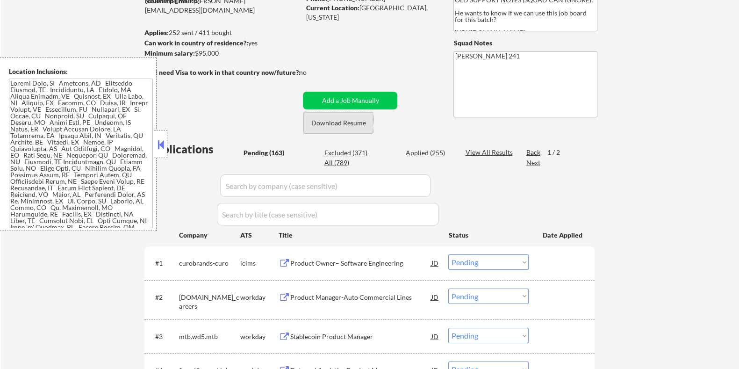
click at [356, 123] on button "Download Resume" at bounding box center [338, 122] width 69 height 21
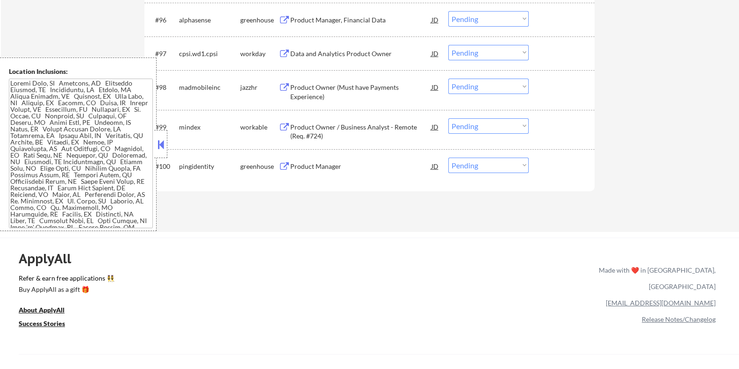
scroll to position [3856, 0]
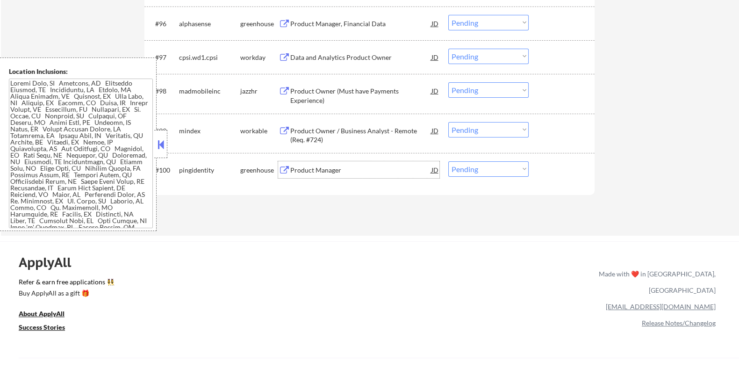
click at [313, 171] on div "Product Manager" at bounding box center [360, 169] width 141 height 9
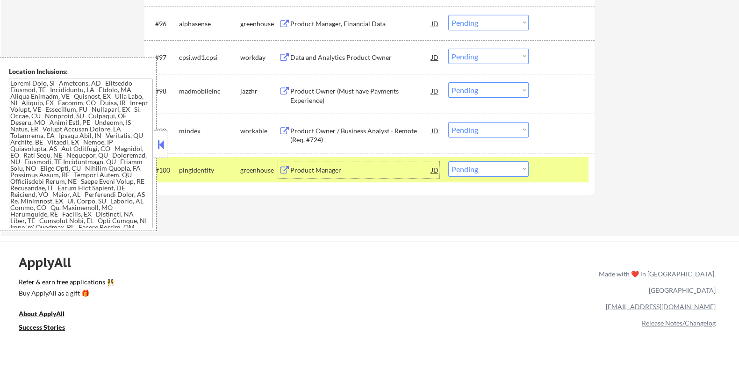
click at [485, 171] on select "Choose an option... Pending Applied Excluded (Questions) Excluded (Expired) Exc…" at bounding box center [488, 168] width 80 height 15
click at [448, 161] on select "Choose an option... Pending Applied Excluded (Questions) Excluded (Expired) Exc…" at bounding box center [488, 168] width 80 height 15
select select ""pending""
click at [366, 89] on div "Product Owner (Must have Payments Experience)" at bounding box center [360, 95] width 141 height 18
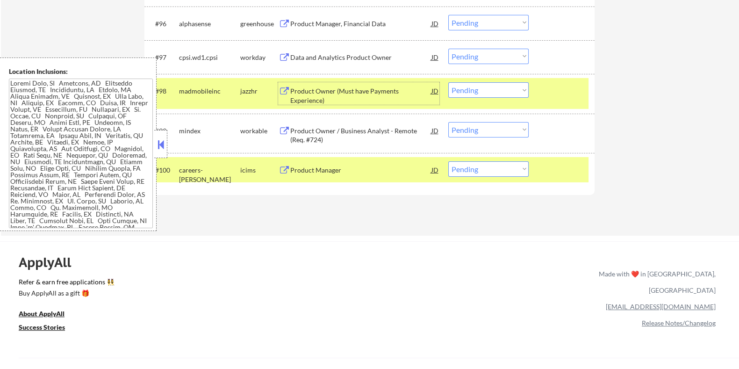
click at [478, 94] on select "Choose an option... Pending Applied Excluded (Questions) Excluded (Expired) Exc…" at bounding box center [488, 89] width 80 height 15
click at [448, 82] on select "Choose an option... Pending Applied Excluded (Questions) Excluded (Expired) Exc…" at bounding box center [488, 89] width 80 height 15
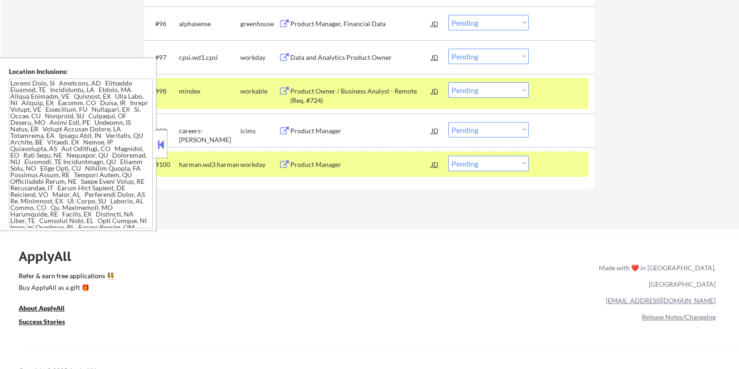
click at [337, 96] on div "Product Owner / Business Analyst - Remote (Req. #724)" at bounding box center [360, 95] width 141 height 18
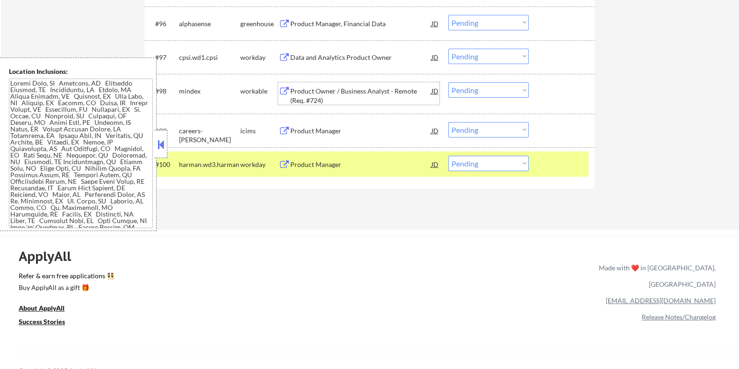
click at [469, 90] on select "Choose an option... Pending Applied Excluded (Questions) Excluded (Expired) Exc…" at bounding box center [488, 89] width 80 height 15
click at [448, 82] on select "Choose an option... Pending Applied Excluded (Questions) Excluded (Expired) Exc…" at bounding box center [488, 89] width 80 height 15
select select ""pending""
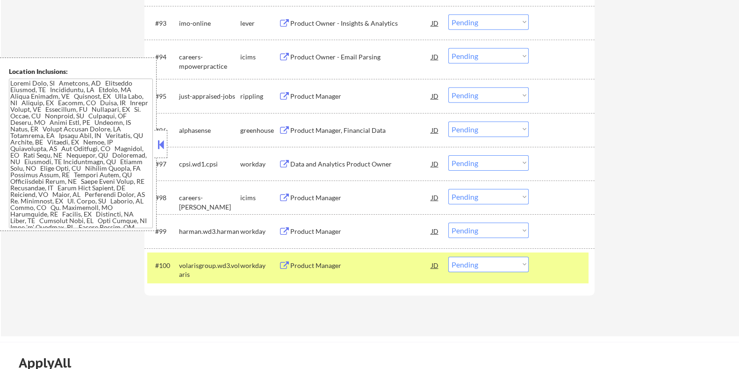
scroll to position [3681, 0]
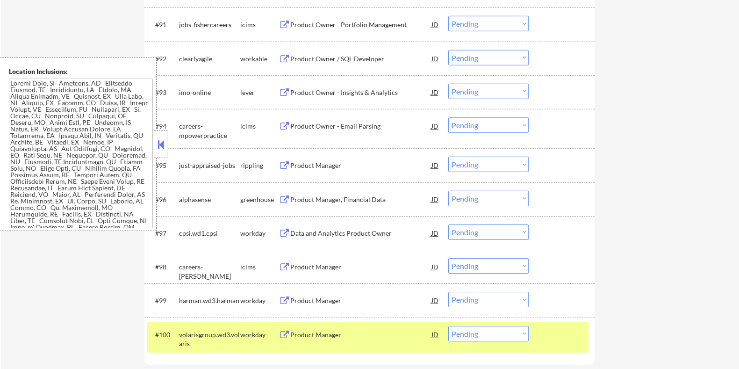
click at [317, 200] on div "Product Manager, Financial Data" at bounding box center [360, 199] width 141 height 9
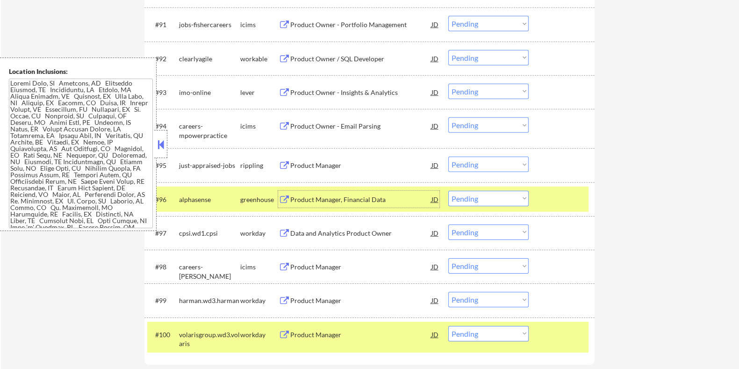
click at [493, 199] on select "Choose an option... Pending Applied Excluded (Questions) Excluded (Expired) Exc…" at bounding box center [488, 198] width 80 height 15
click at [448, 191] on select "Choose an option... Pending Applied Excluded (Questions) Excluded (Expired) Exc…" at bounding box center [488, 198] width 80 height 15
select select ""pending""
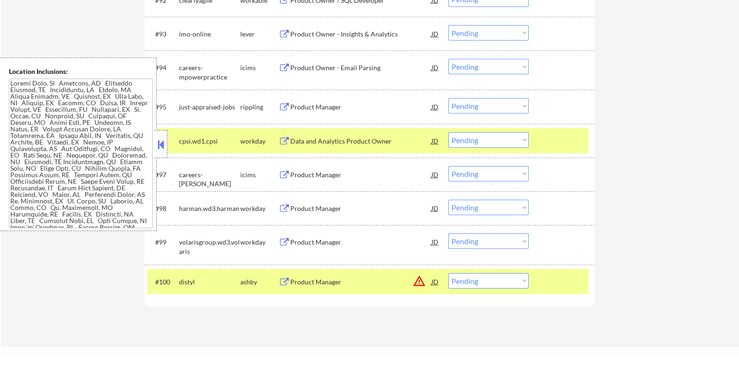
scroll to position [3797, 0]
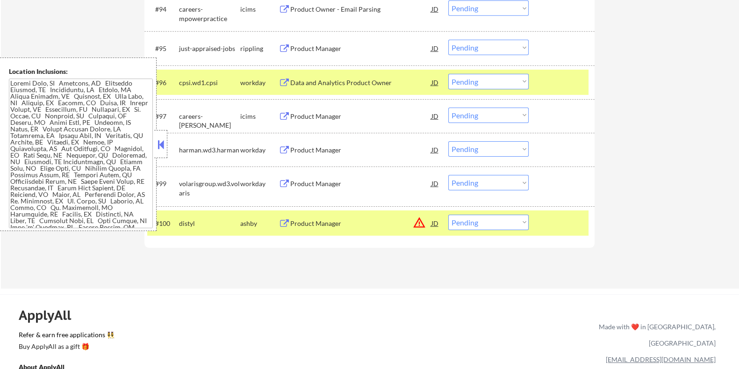
click at [287, 221] on button at bounding box center [284, 223] width 12 height 9
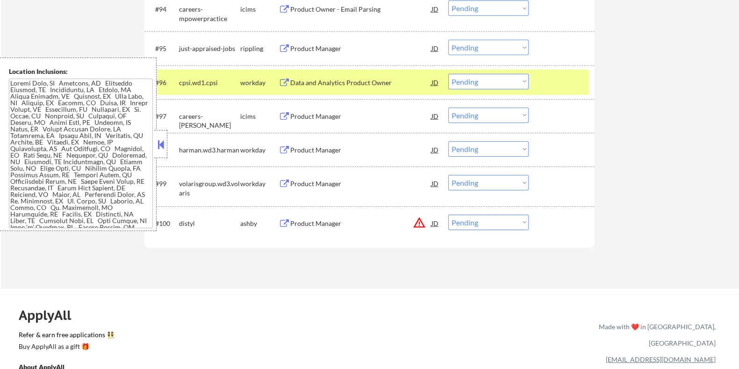
click at [477, 223] on select "Choose an option... Pending Applied Excluded (Questions) Excluded (Expired) Exc…" at bounding box center [488, 222] width 80 height 15
click at [448, 215] on select "Choose an option... Pending Applied Excluded (Questions) Excluded (Expired) Exc…" at bounding box center [488, 222] width 80 height 15
click at [289, 222] on button at bounding box center [284, 223] width 12 height 9
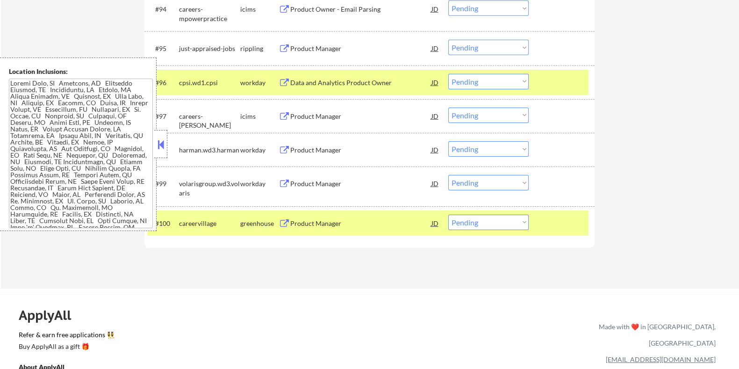
click at [472, 223] on select "Choose an option... Pending Applied Excluded (Questions) Excluded (Expired) Exc…" at bounding box center [488, 222] width 80 height 15
click at [448, 215] on select "Choose an option... Pending Applied Excluded (Questions) Excluded (Expired) Exc…" at bounding box center [488, 222] width 80 height 15
select select ""pending""
click at [325, 223] on div "Product Manager" at bounding box center [360, 223] width 141 height 9
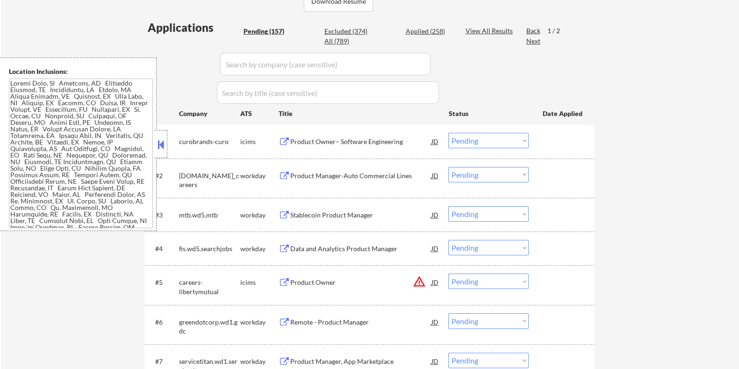
scroll to position [192, 0]
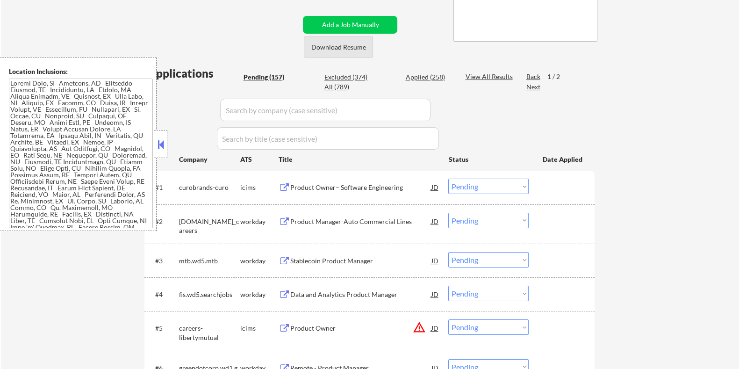
click at [338, 48] on button "Download Resume" at bounding box center [338, 46] width 69 height 21
select select ""PLACEHOLDER_1427118222253""
select select ""pending""
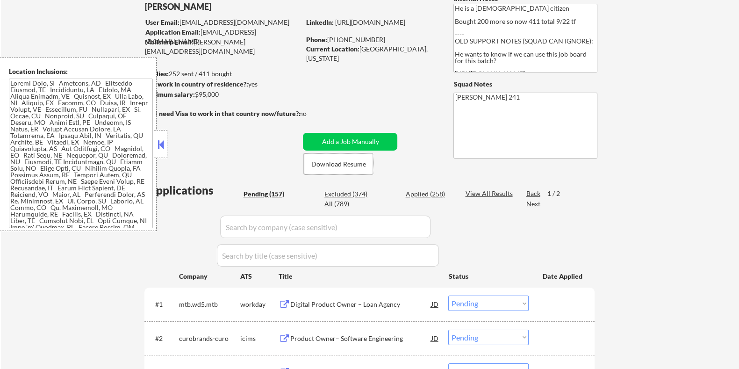
scroll to position [17, 0]
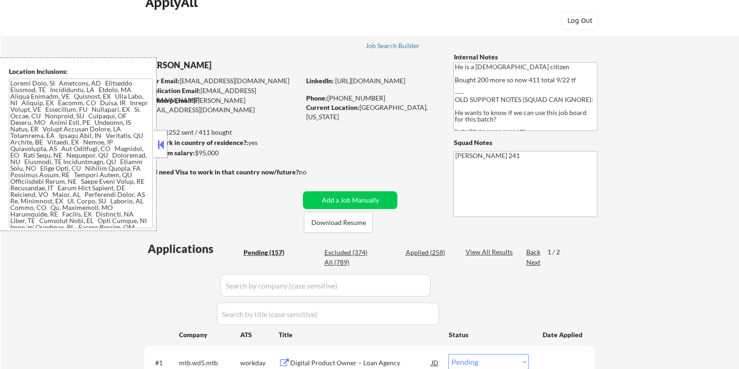
drag, startPoint x: 230, startPoint y: 156, endPoint x: 196, endPoint y: 150, distance: 34.1
click at [196, 150] on div "Minimum salary: $95,000" at bounding box center [222, 152] width 156 height 9
copy div "$95,000"
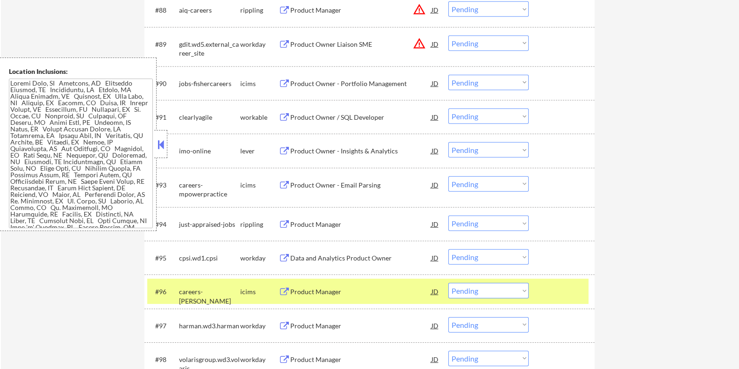
scroll to position [3698, 0]
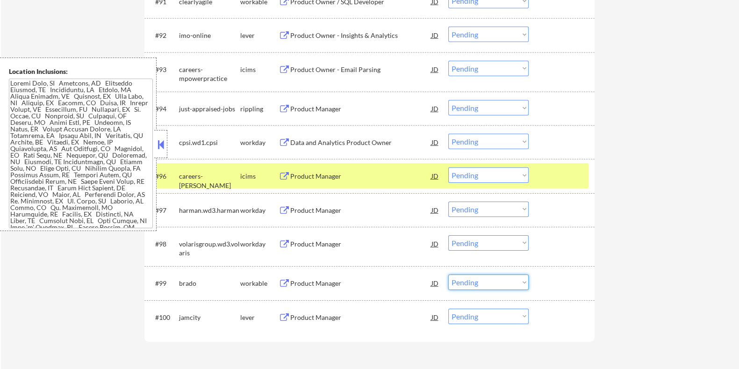
click at [479, 285] on select "Choose an option... Pending Applied Excluded (Questions) Excluded (Expired) Exc…" at bounding box center [488, 281] width 80 height 15
click at [448, 274] on select "Choose an option... Pending Applied Excluded (Questions) Excluded (Expired) Exc…" at bounding box center [488, 281] width 80 height 15
click at [308, 281] on div "Product Manager" at bounding box center [360, 283] width 141 height 9
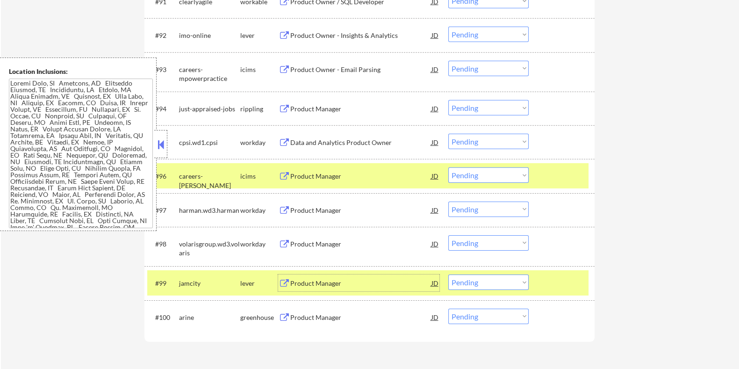
click at [475, 283] on select "Choose an option... Pending Applied Excluded (Questions) Excluded (Expired) Exc…" at bounding box center [488, 281] width 80 height 15
click at [448, 274] on select "Choose an option... Pending Applied Excluded (Questions) Excluded (Expired) Exc…" at bounding box center [488, 281] width 80 height 15
click at [294, 279] on div "Product Manager" at bounding box center [360, 283] width 141 height 9
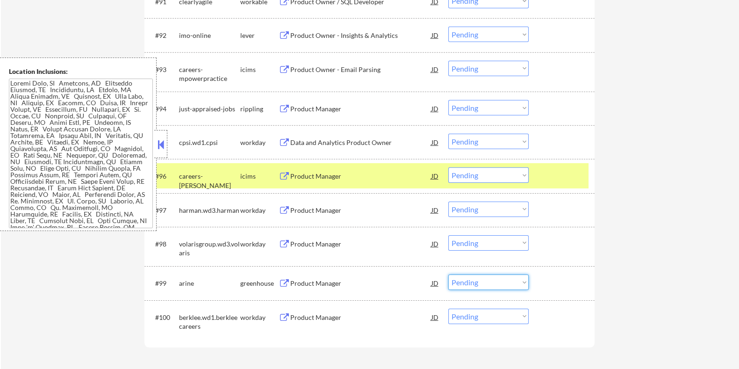
click at [478, 281] on select "Choose an option... Pending Applied Excluded (Questions) Excluded (Expired) Exc…" at bounding box center [488, 281] width 80 height 15
click at [448, 274] on select "Choose an option... Pending Applied Excluded (Questions) Excluded (Expired) Exc…" at bounding box center [488, 281] width 80 height 15
select select ""pending""
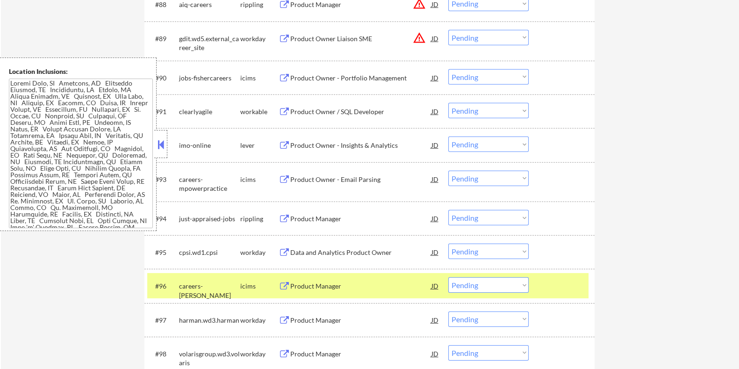
scroll to position [3581, 0]
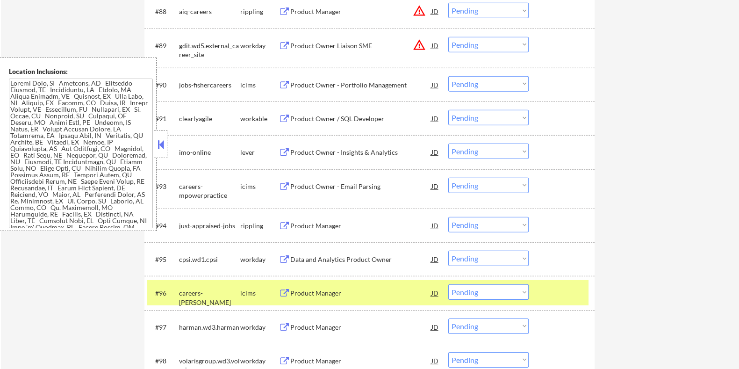
click at [327, 148] on div "Product Owner - Insights & Analytics" at bounding box center [360, 152] width 141 height 9
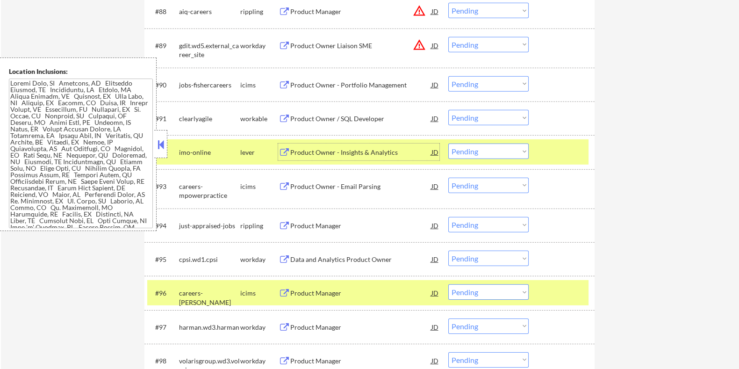
click at [472, 149] on select "Choose an option... Pending Applied Excluded (Questions) Excluded (Expired) Exc…" at bounding box center [488, 151] width 80 height 15
click at [503, 153] on select "Choose an option... Pending Applied Excluded (Questions) Excluded (Expired) Exc…" at bounding box center [488, 151] width 80 height 15
click at [448, 144] on select "Choose an option... Pending Applied Excluded (Questions) Excluded (Expired) Exc…" at bounding box center [488, 151] width 80 height 15
select select ""pending""
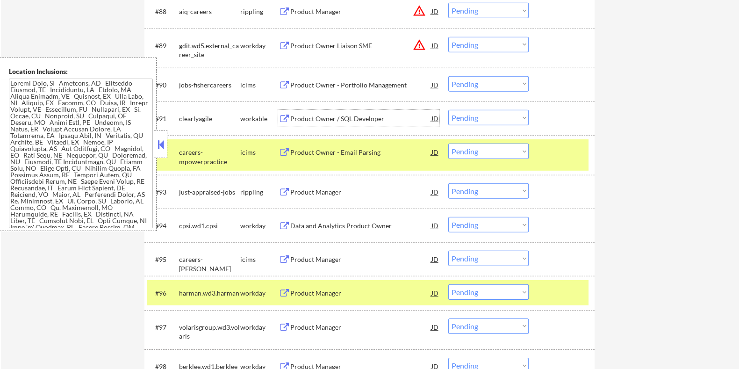
click at [300, 119] on div "Product Owner / SQL Developer" at bounding box center [360, 118] width 141 height 9
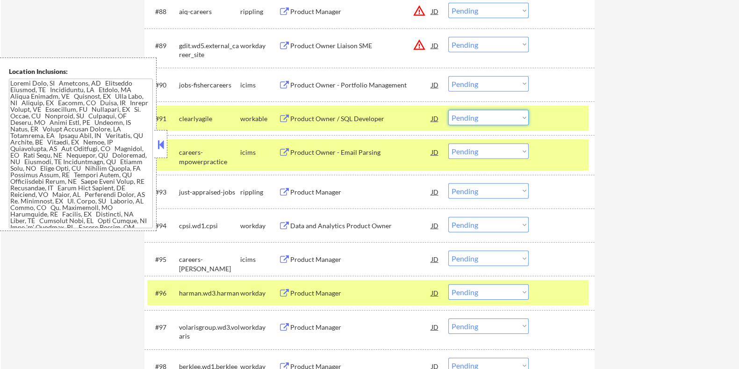
click at [465, 120] on select "Choose an option... Pending Applied Excluded (Questions) Excluded (Expired) Exc…" at bounding box center [488, 117] width 80 height 15
click at [448, 110] on select "Choose an option... Pending Applied Excluded (Questions) Excluded (Expired) Exc…" at bounding box center [488, 117] width 80 height 15
select select ""pending""
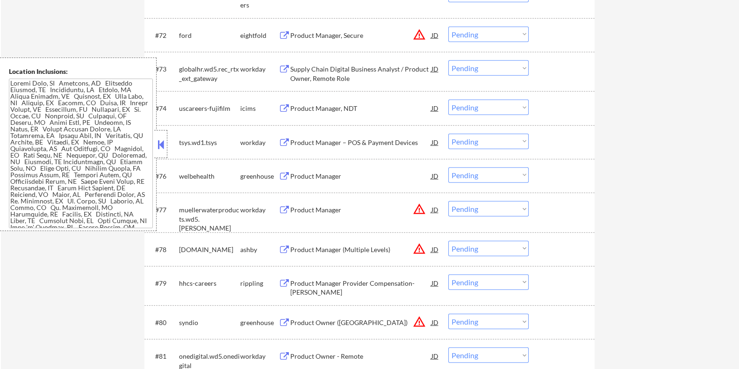
scroll to position [2938, 0]
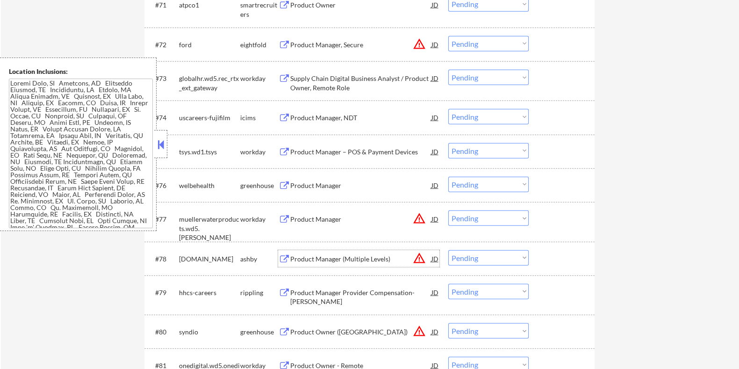
click at [309, 257] on div "Product Manager (Multiple Levels)" at bounding box center [360, 258] width 141 height 9
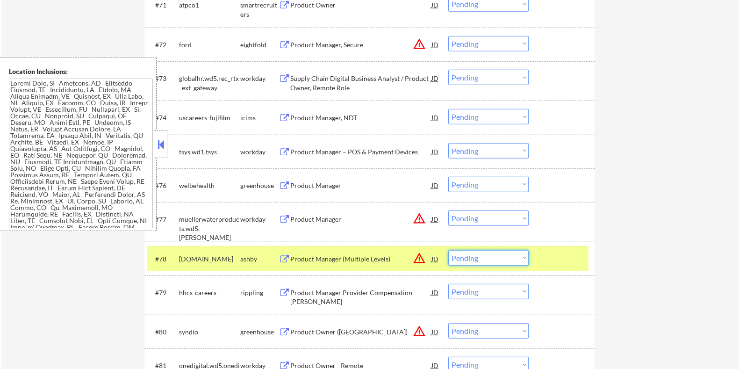
click at [486, 255] on select "Choose an option... Pending Applied Excluded (Questions) Excluded (Expired) Exc…" at bounding box center [488, 257] width 80 height 15
click at [448, 250] on select "Choose an option... Pending Applied Excluded (Questions) Excluded (Expired) Exc…" at bounding box center [488, 257] width 80 height 15
select select ""pending""
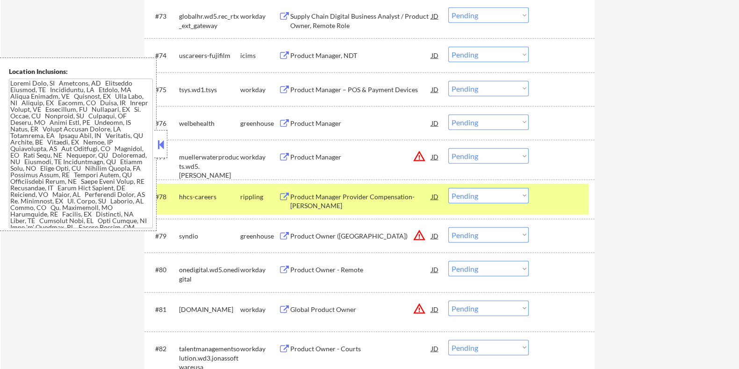
scroll to position [3055, 0]
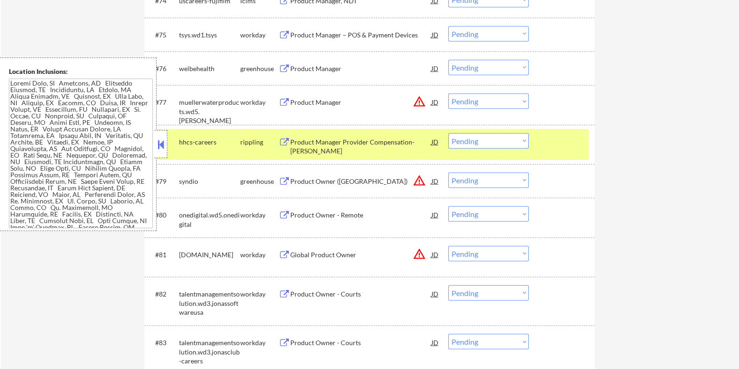
click at [321, 67] on div "Product Manager" at bounding box center [360, 68] width 141 height 9
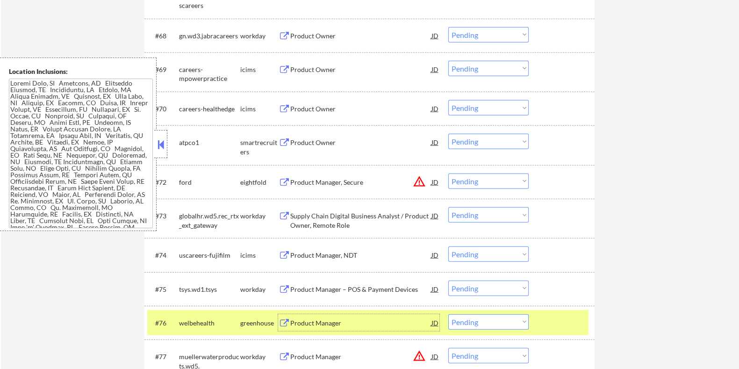
scroll to position [2821, 0]
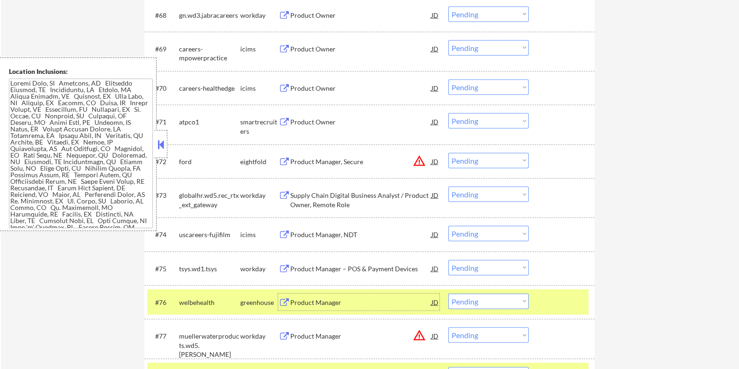
click at [508, 305] on select "Choose an option... Pending Applied Excluded (Questions) Excluded (Expired) Exc…" at bounding box center [488, 301] width 80 height 15
click at [448, 294] on select "Choose an option... Pending Applied Excluded (Questions) Excluded (Expired) Exc…" at bounding box center [488, 301] width 80 height 15
select select ""pending""
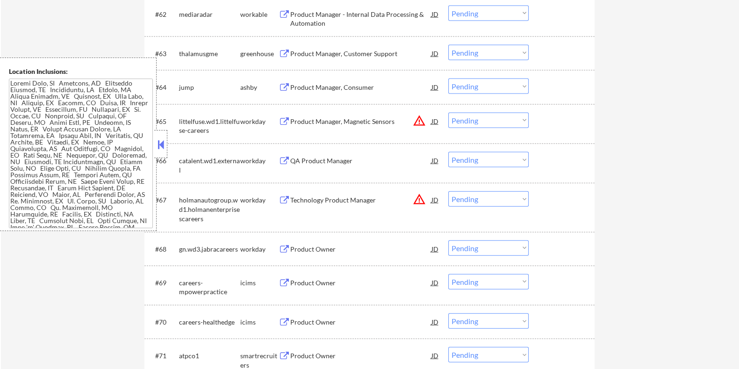
scroll to position [2529, 0]
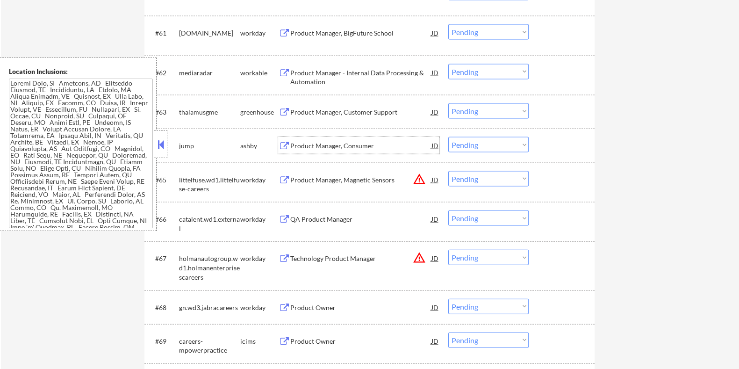
click at [330, 145] on div "Product Manager, Consumer" at bounding box center [360, 145] width 141 height 9
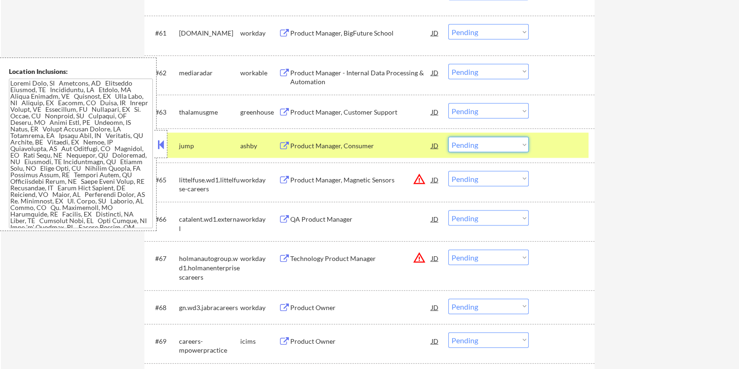
click at [502, 143] on select "Choose an option... Pending Applied Excluded (Questions) Excluded (Expired) Exc…" at bounding box center [488, 144] width 80 height 15
click at [448, 137] on select "Choose an option... Pending Applied Excluded (Questions) Excluded (Expired) Exc…" at bounding box center [488, 144] width 80 height 15
select select ""pending""
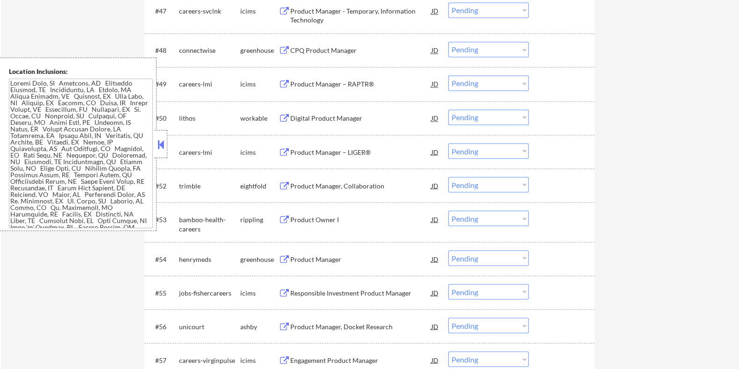
scroll to position [1887, 0]
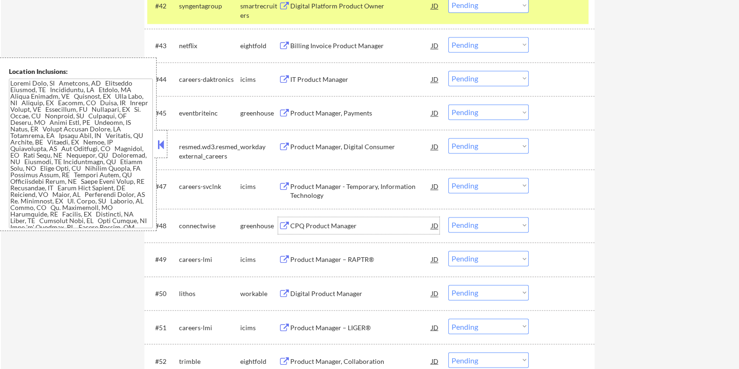
click at [341, 226] on div "CPQ Product Manager" at bounding box center [360, 225] width 141 height 9
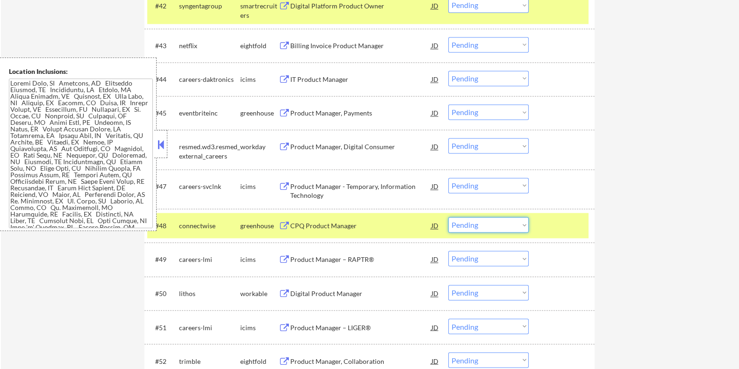
click at [492, 221] on select "Choose an option... Pending Applied Excluded (Questions) Excluded (Expired) Exc…" at bounding box center [488, 224] width 80 height 15
click at [448, 217] on select "Choose an option... Pending Applied Excluded (Questions) Excluded (Expired) Exc…" at bounding box center [488, 224] width 80 height 15
select select ""pending""
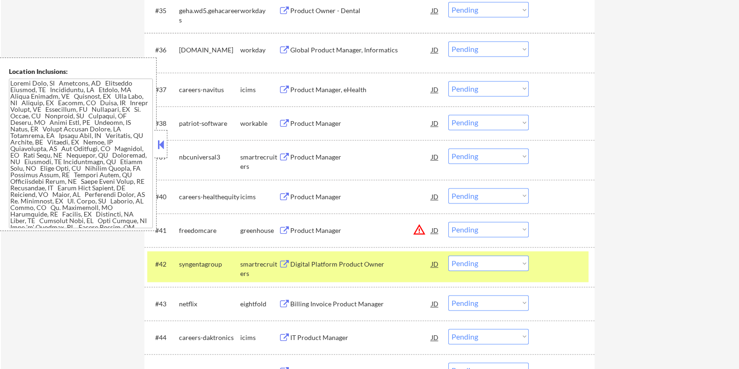
scroll to position [1711, 0]
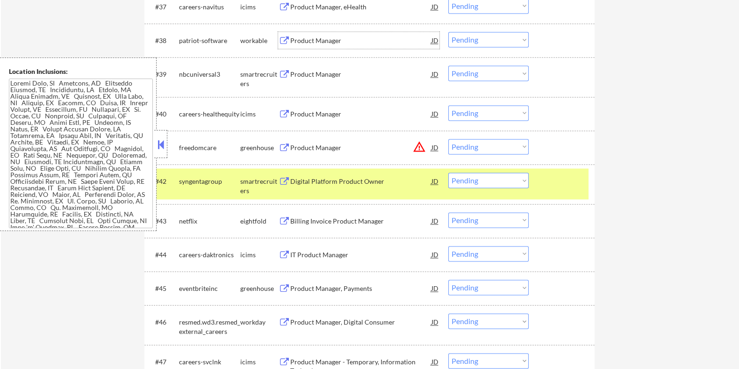
click at [308, 41] on div "Product Manager" at bounding box center [360, 40] width 141 height 9
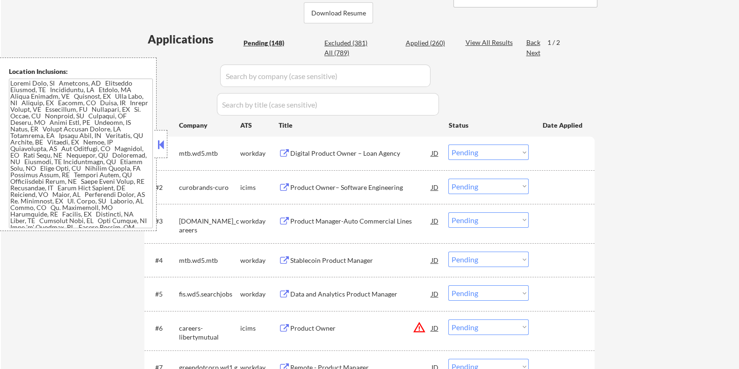
scroll to position [134, 0]
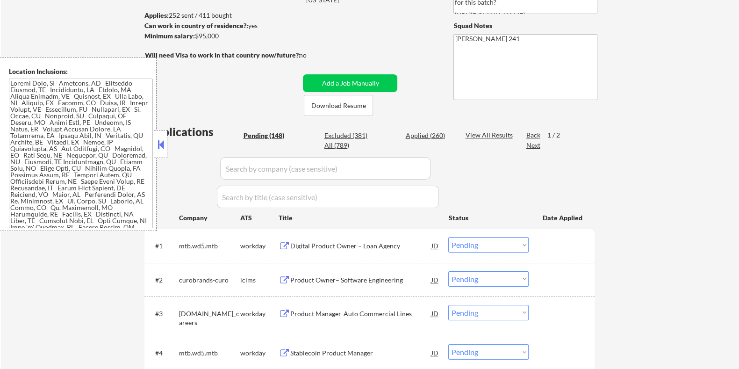
drag, startPoint x: 236, startPoint y: 37, endPoint x: 197, endPoint y: 35, distance: 38.8
click at [197, 35] on div "Minimum salary: $95,000" at bounding box center [222, 35] width 156 height 9
copy div "$95,000"
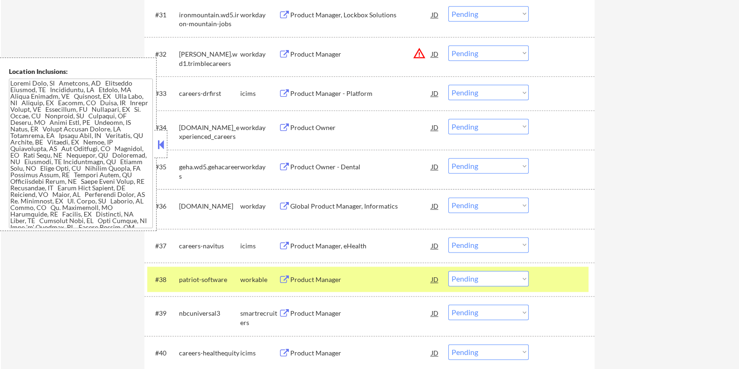
scroll to position [1478, 0]
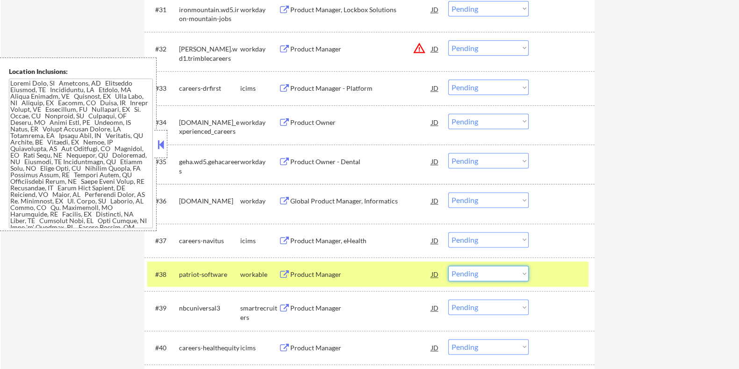
click at [495, 275] on select "Choose an option... Pending Applied Excluded (Questions) Excluded (Expired) Exc…" at bounding box center [488, 273] width 80 height 15
click at [448, 266] on select "Choose an option... Pending Applied Excluded (Questions) Excluded (Expired) Exc…" at bounding box center [488, 273] width 80 height 15
select select ""pending""
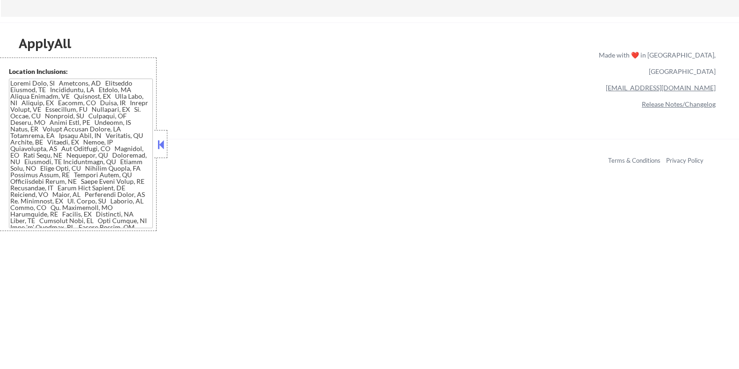
scroll to position [3804, 0]
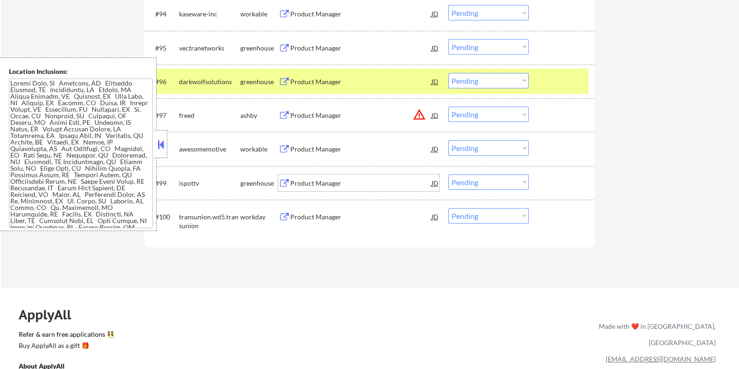
click at [324, 179] on div "Product Manager" at bounding box center [360, 183] width 141 height 9
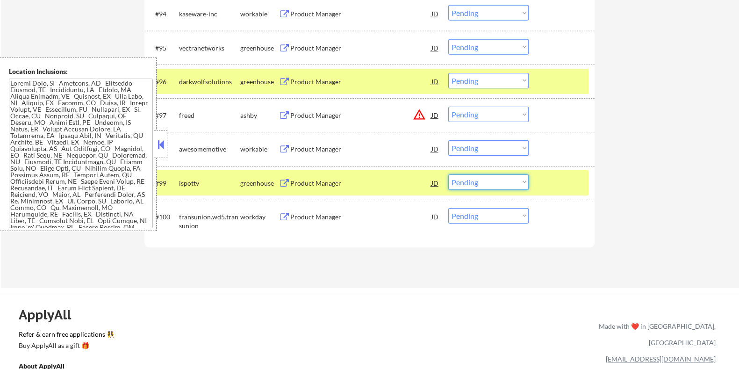
click at [490, 182] on select "Choose an option... Pending Applied Excluded (Questions) Excluded (Expired) Exc…" at bounding box center [488, 181] width 80 height 15
click at [448, 174] on select "Choose an option... Pending Applied Excluded (Questions) Excluded (Expired) Exc…" at bounding box center [488, 181] width 80 height 15
select select ""pending""
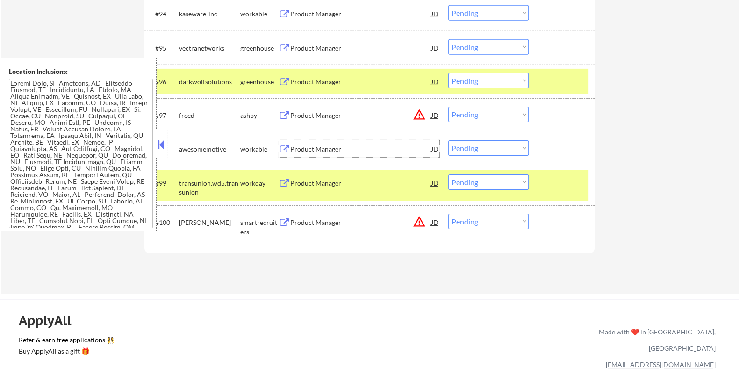
click at [321, 149] on div "Product Manager" at bounding box center [360, 148] width 141 height 9
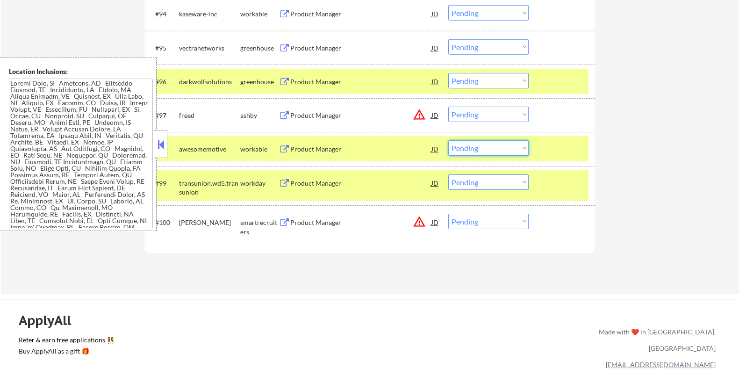
click at [490, 144] on select "Choose an option... Pending Applied Excluded (Questions) Excluded (Expired) Exc…" at bounding box center [488, 147] width 80 height 15
click at [448, 140] on select "Choose an option... Pending Applied Excluded (Questions) Excluded (Expired) Exc…" at bounding box center [488, 147] width 80 height 15
select select ""pending""
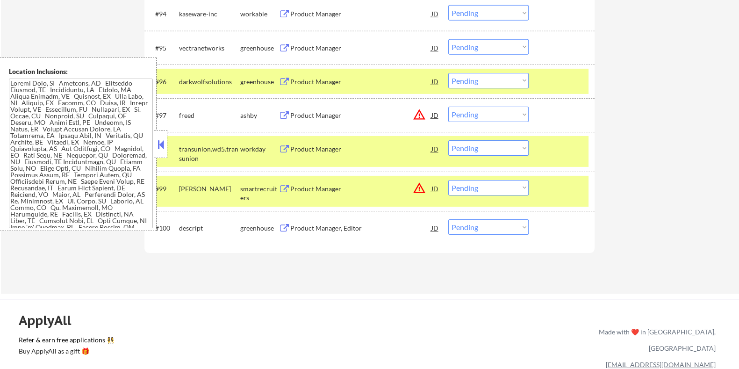
click at [284, 113] on button at bounding box center [284, 115] width 12 height 9
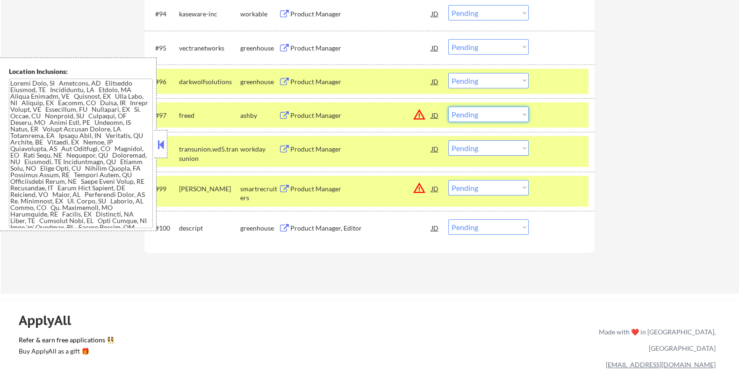
click at [491, 115] on select "Choose an option... Pending Applied Excluded (Questions) Excluded (Expired) Exc…" at bounding box center [488, 114] width 80 height 15
click at [448, 107] on select "Choose an option... Pending Applied Excluded (Questions) Excluded (Expired) Exc…" at bounding box center [488, 114] width 80 height 15
select select ""pending""
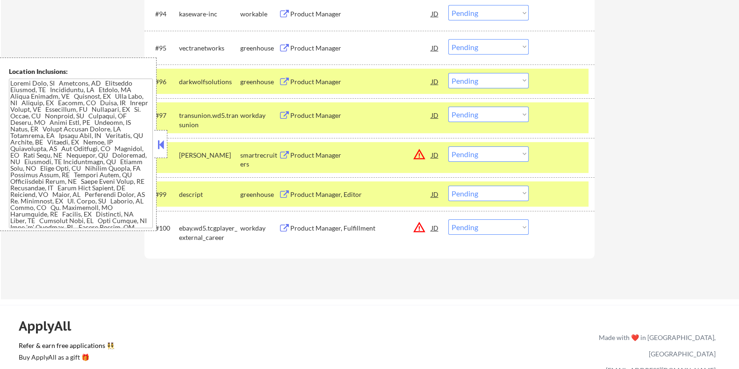
click at [327, 79] on div "Product Manager" at bounding box center [360, 81] width 141 height 9
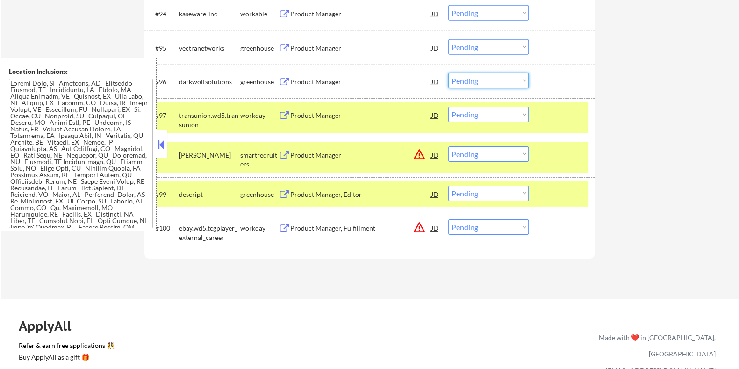
click at [475, 76] on select "Choose an option... Pending Applied Excluded (Questions) Excluded (Expired) Exc…" at bounding box center [488, 80] width 80 height 15
click at [448, 73] on select "Choose an option... Pending Applied Excluded (Questions) Excluded (Expired) Exc…" at bounding box center [488, 80] width 80 height 15
select select ""pending""
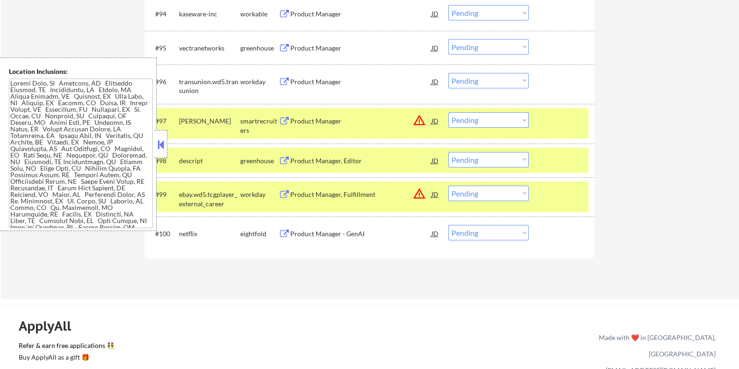
click at [312, 78] on div "Product Manager" at bounding box center [360, 81] width 141 height 9
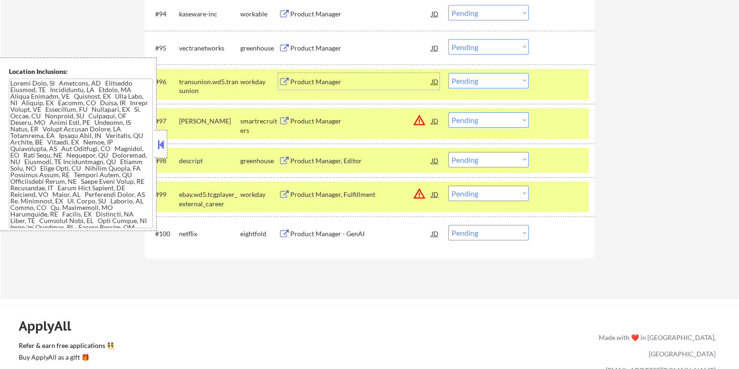
click at [319, 45] on div "Product Manager" at bounding box center [360, 47] width 141 height 9
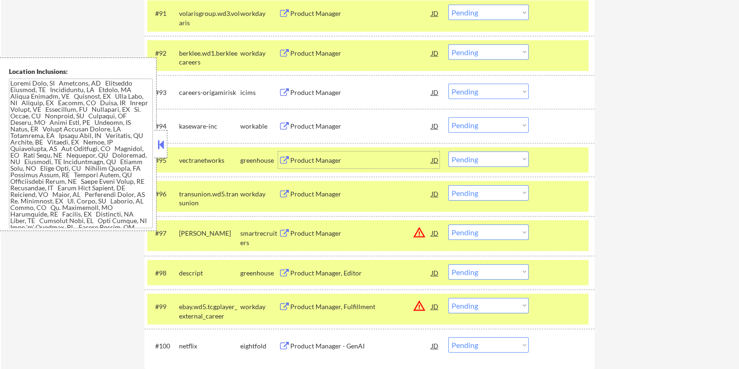
scroll to position [3629, 0]
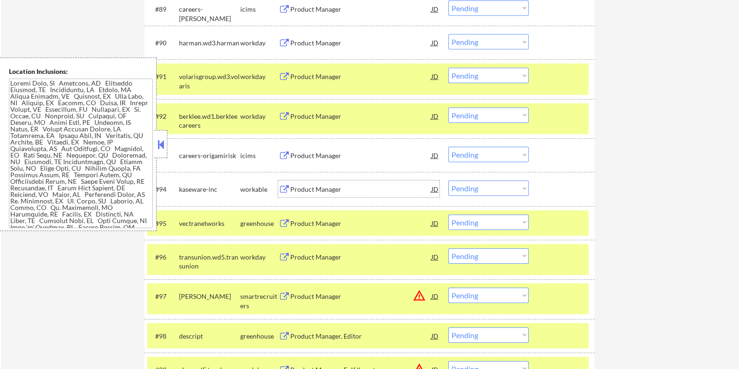
click at [308, 185] on div "Product Manager" at bounding box center [360, 189] width 141 height 9
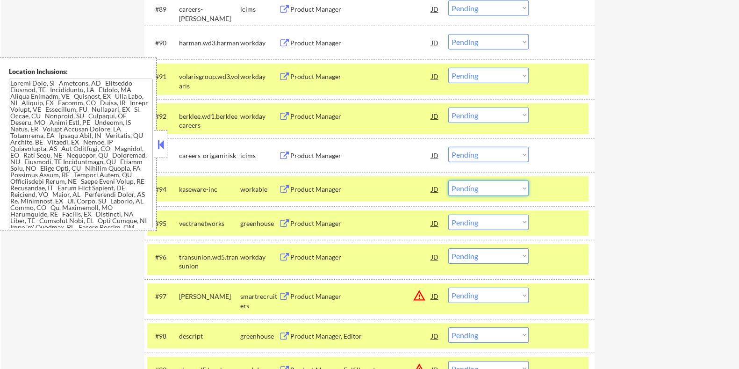
click at [472, 189] on select "Choose an option... Pending Applied Excluded (Questions) Excluded (Expired) Exc…" at bounding box center [488, 187] width 80 height 15
click at [448, 180] on select "Choose an option... Pending Applied Excluded (Questions) Excluded (Expired) Exc…" at bounding box center [488, 187] width 80 height 15
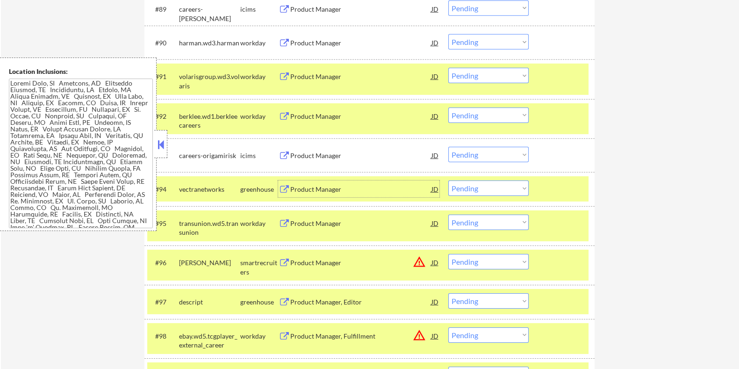
click at [318, 191] on div "Product Manager" at bounding box center [360, 189] width 141 height 9
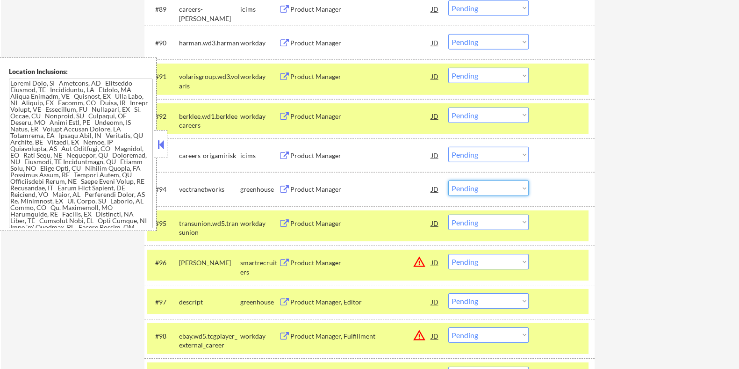
click at [492, 186] on select "Choose an option... Pending Applied Excluded (Questions) Excluded (Expired) Exc…" at bounding box center [488, 187] width 80 height 15
click at [448, 180] on select "Choose an option... Pending Applied Excluded (Questions) Excluded (Expired) Exc…" at bounding box center [488, 187] width 80 height 15
select select ""pending""
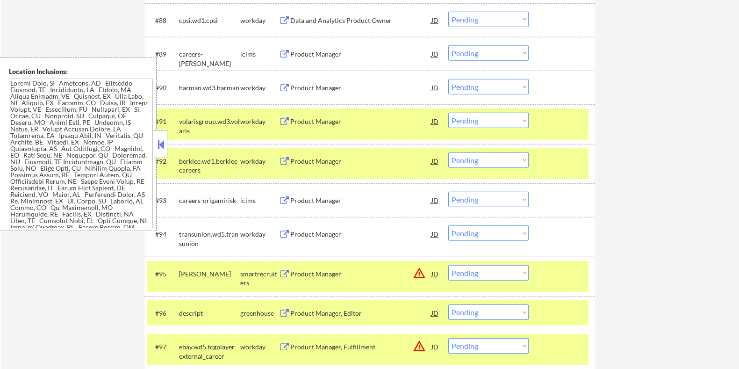
scroll to position [3570, 0]
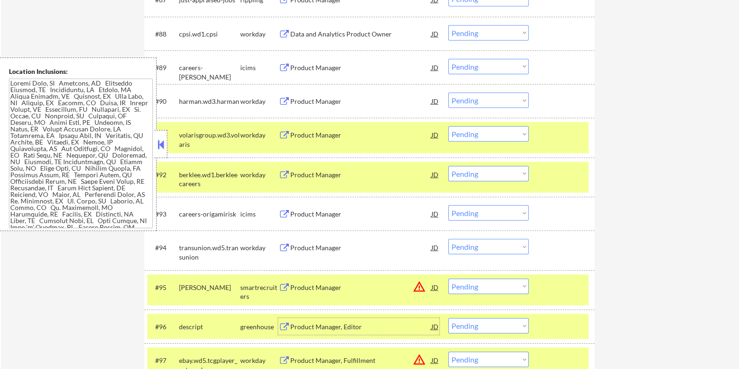
click at [309, 319] on div "Product Manager, Editor" at bounding box center [360, 326] width 141 height 17
